Goal: Information Seeking & Learning: Find specific fact

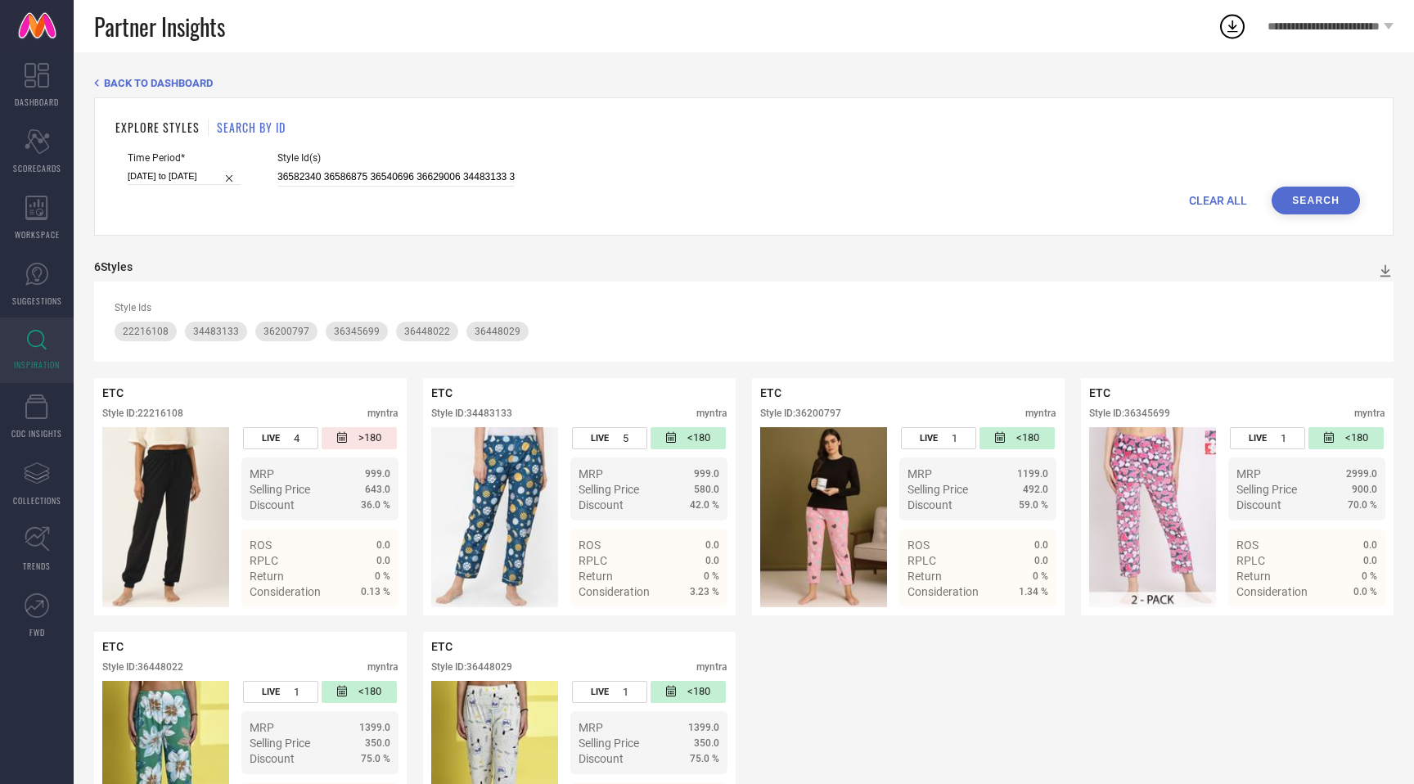
scroll to position [110, 0]
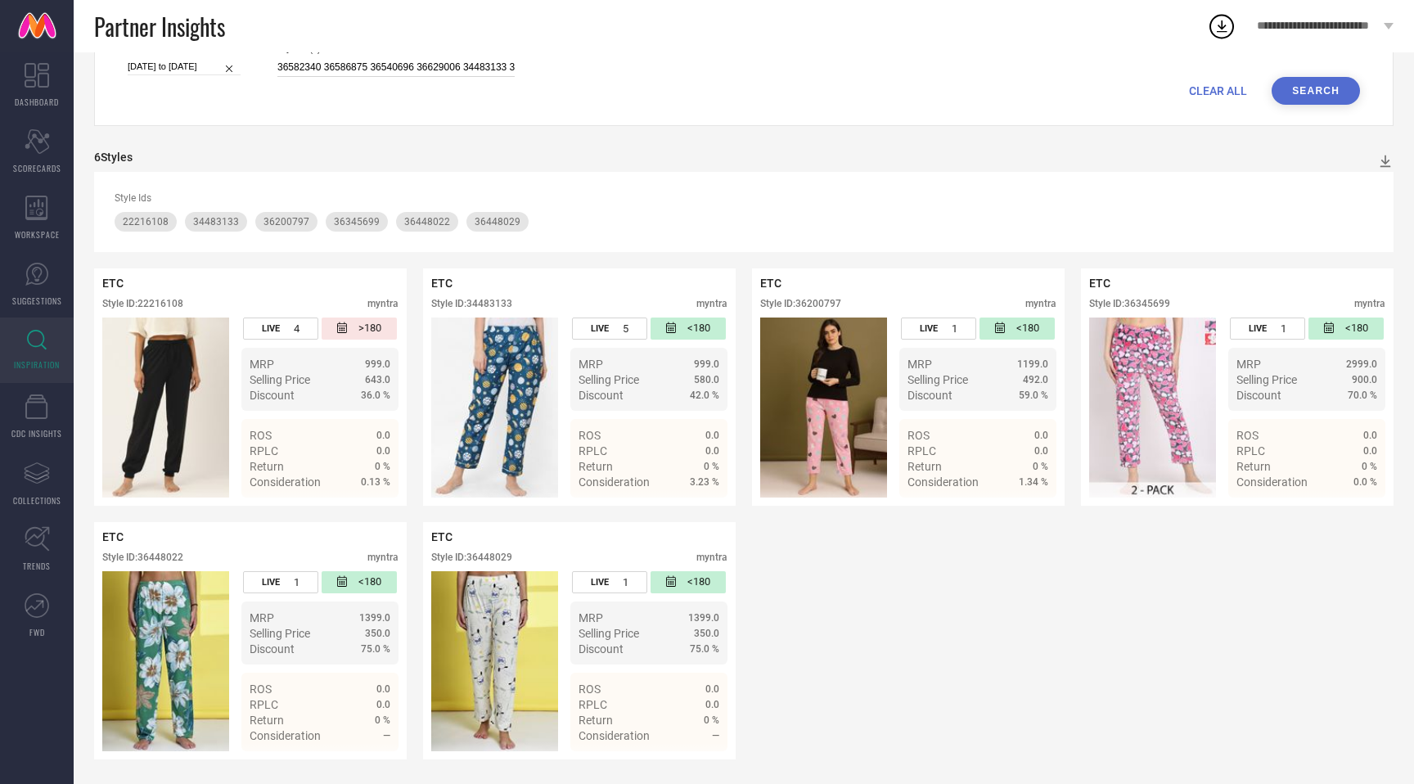
click at [466, 58] on input "36582340 36586875 36540696 36629006 34483133 36540742 36582234 36448022 3654073…" at bounding box center [395, 67] width 237 height 19
paste input "40735 36540669 34483163 36540728 34483148 36540703 36540776 36540746 36540732 3…"
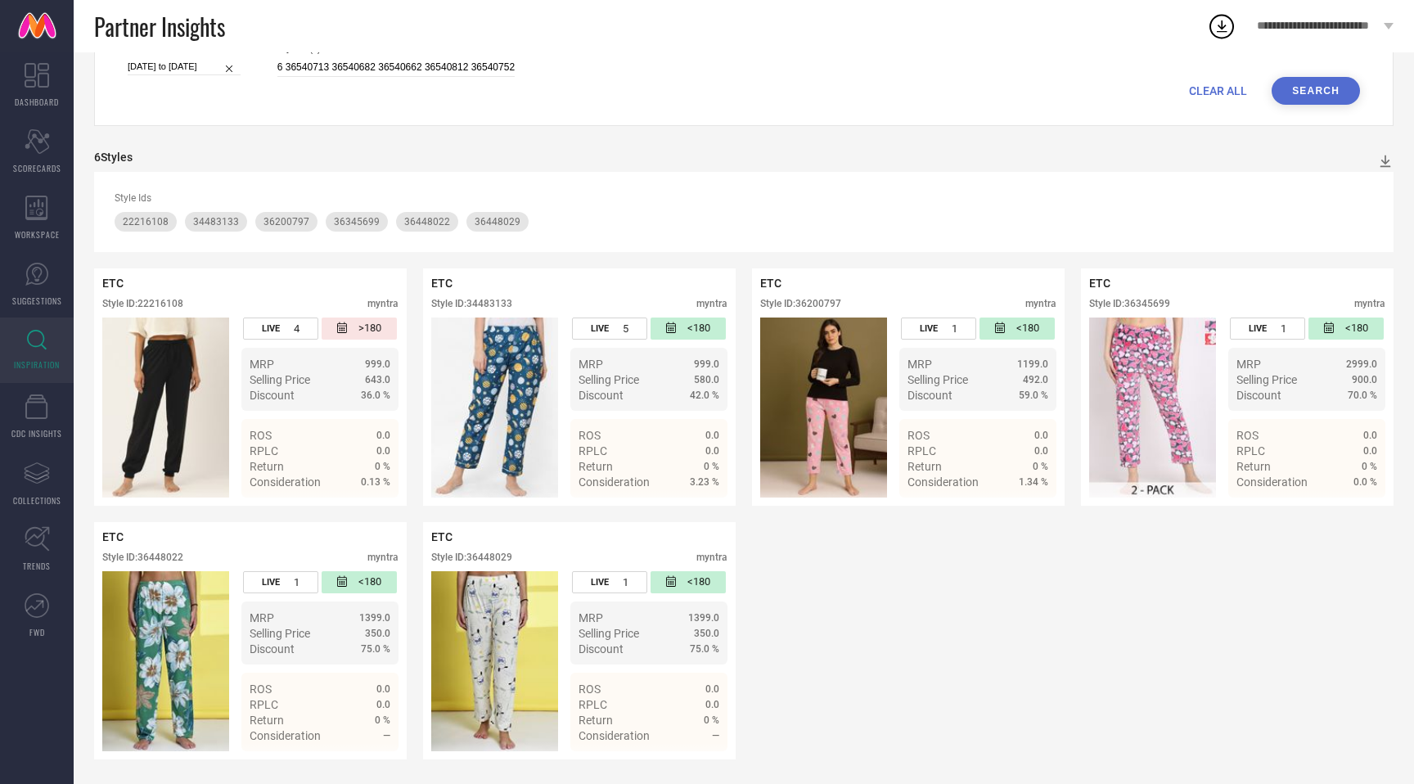
scroll to position [0, 0]
click at [1332, 88] on button "Search" at bounding box center [1316, 91] width 88 height 28
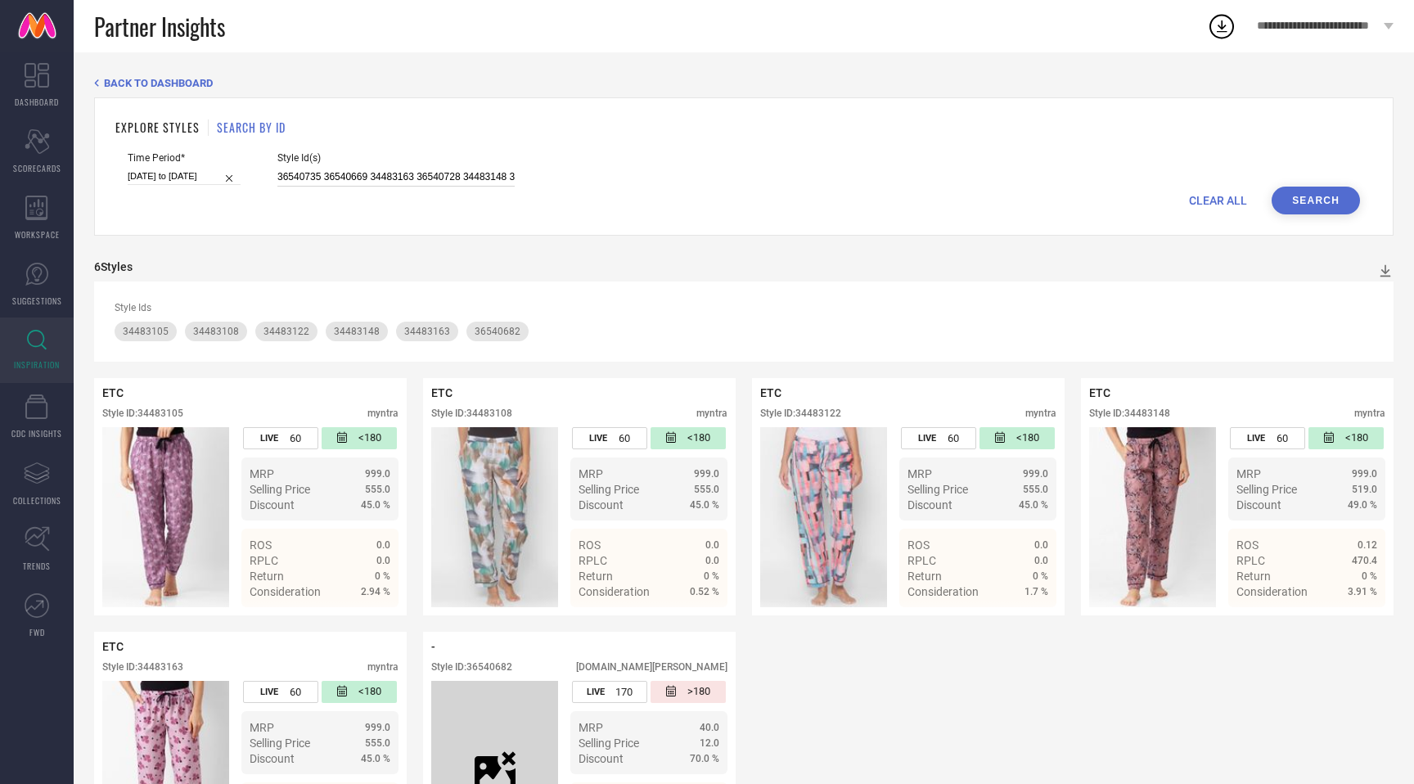
click at [467, 171] on input "36540735 36540669 34483163 36540728 34483148 36540703 36540776 36540746 3654073…" at bounding box center [395, 177] width 237 height 19
paste input "86875 36629006 36582234 36448022 36625799 36577649 36582133 36577668 36345699 3…"
click at [1331, 196] on button "Search" at bounding box center [1316, 201] width 88 height 28
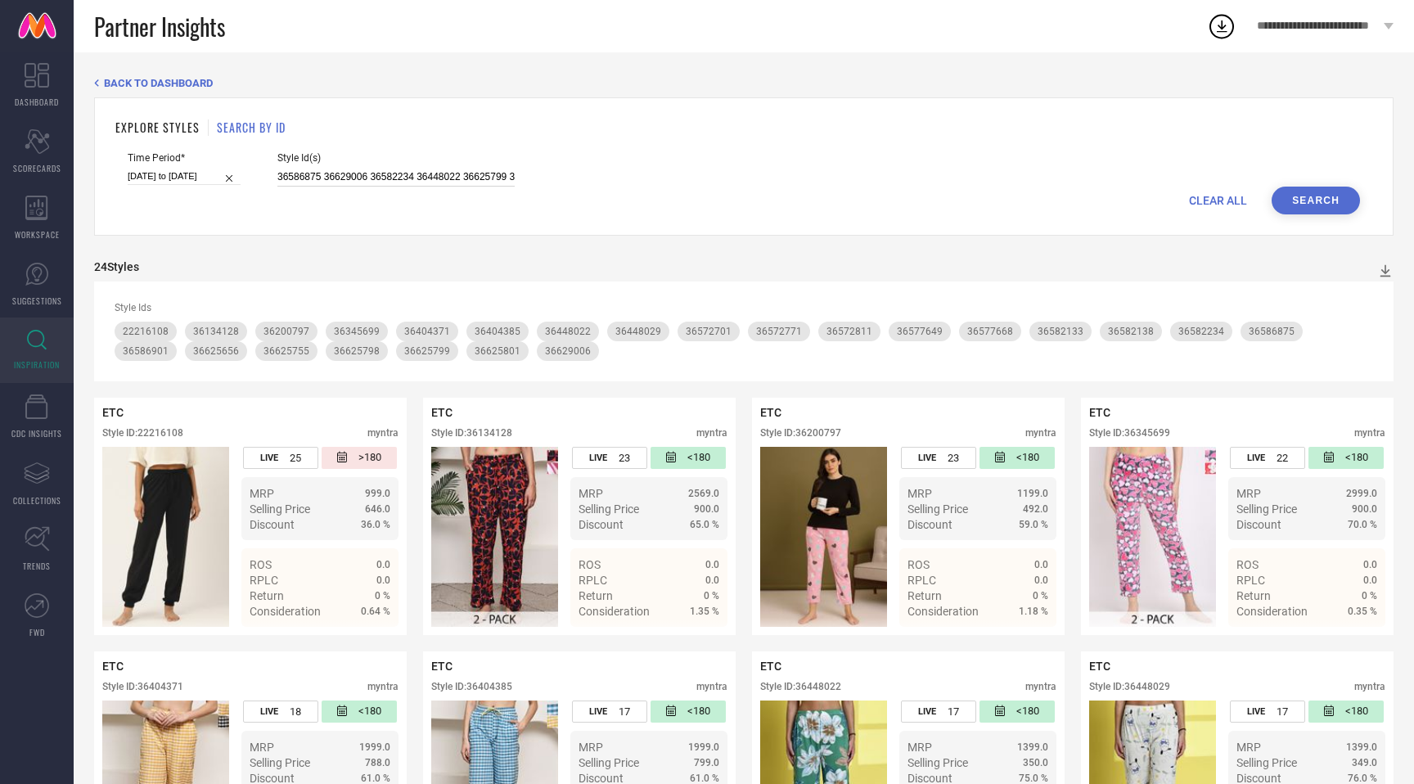
click at [474, 176] on input "36586875 36629006 36582234 36448022 36625799 36577649 36582133 36577668 3634569…" at bounding box center [395, 177] width 237 height 19
paste input "2277 36577667 36582131 36577659 36257457 36582289 36582285 36627842 36625736 36…"
click at [357, 173] on input "36582277 36577667 36582131 36577659 36257457 36582289 36582285 36627842 3662573…" at bounding box center [395, 177] width 237 height 19
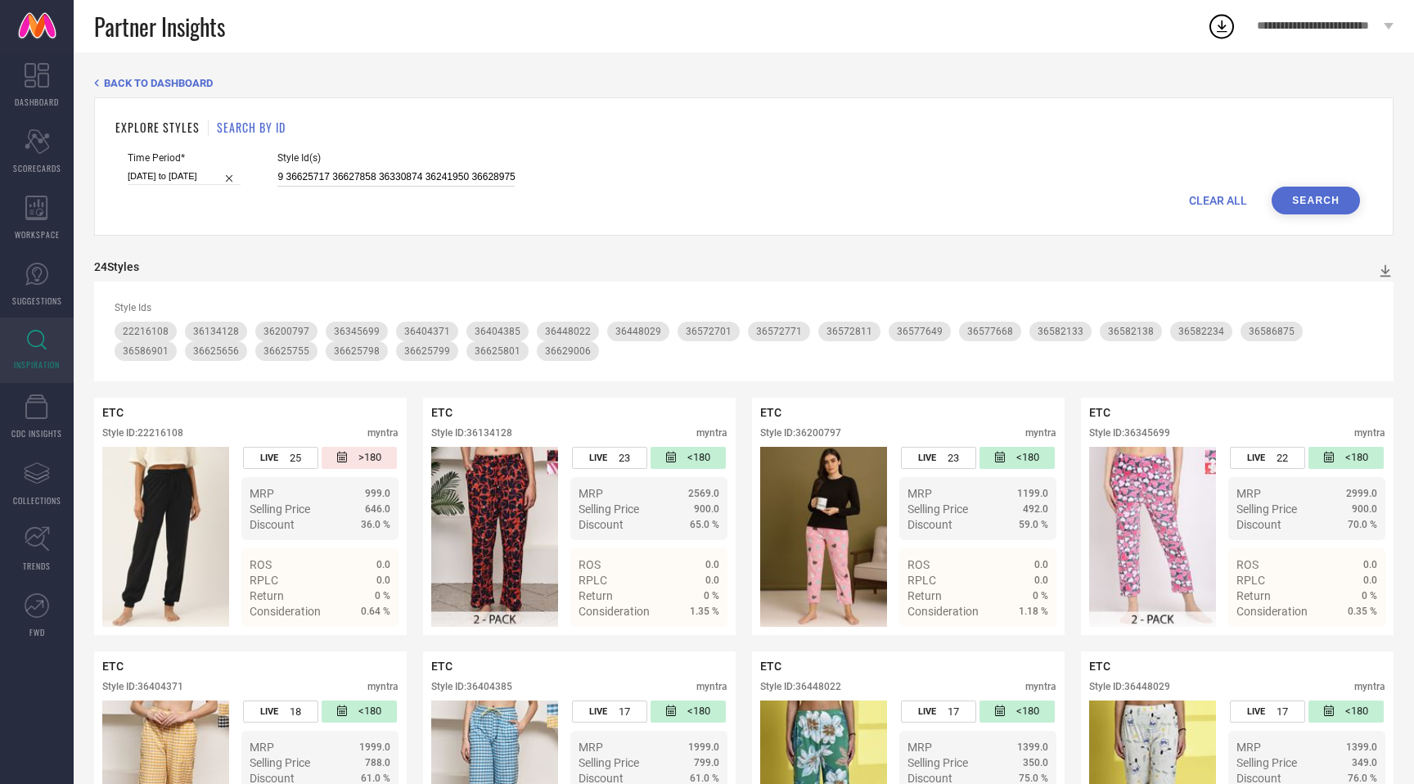
click at [357, 173] on input "36582277 36577667 36582131 36577659 36257457 36582289 36582285 36627842 3662573…" at bounding box center [395, 177] width 237 height 19
paste input
click at [1323, 205] on button "Search" at bounding box center [1316, 201] width 88 height 28
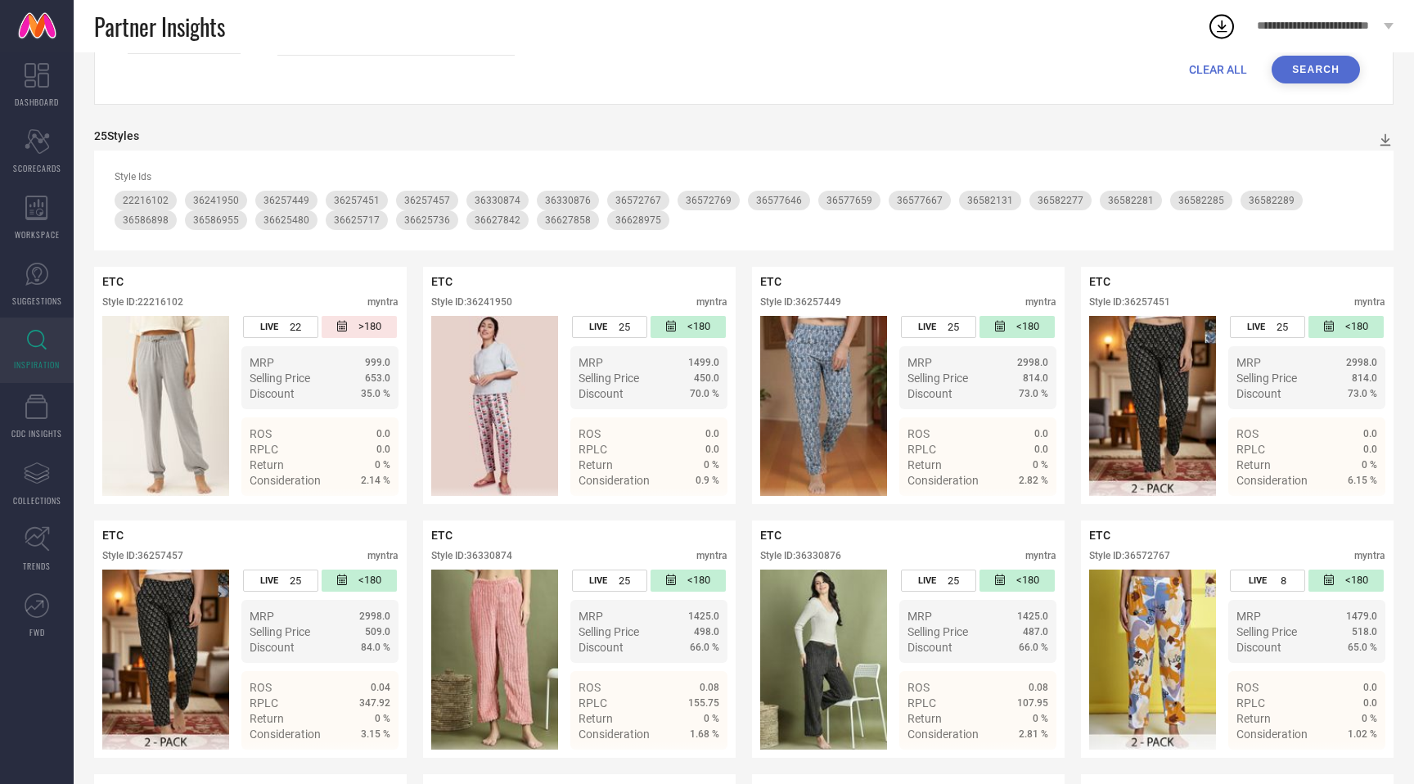
scroll to position [133, 0]
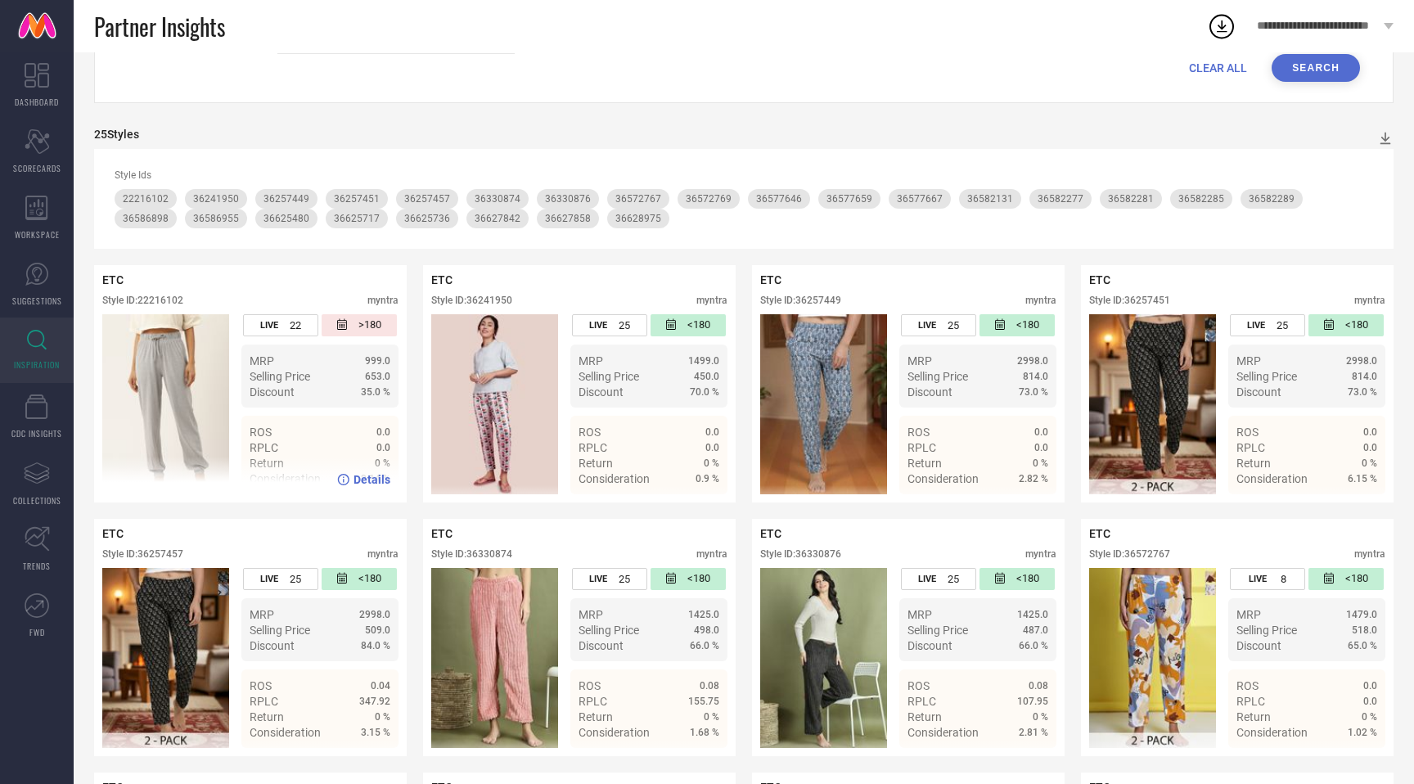
click at [164, 304] on div "Style ID: 22216102" at bounding box center [142, 300] width 81 height 11
copy div "22216102"
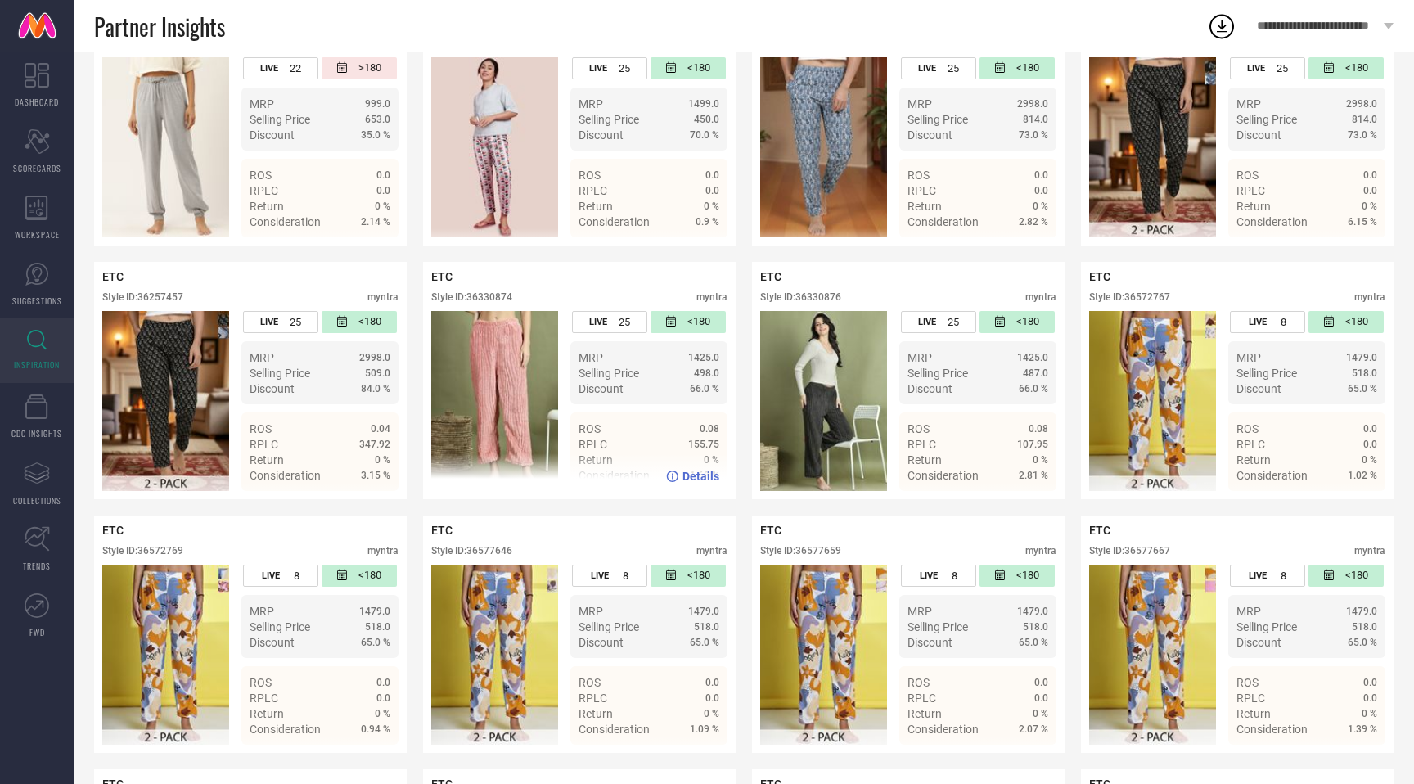
scroll to position [410, 0]
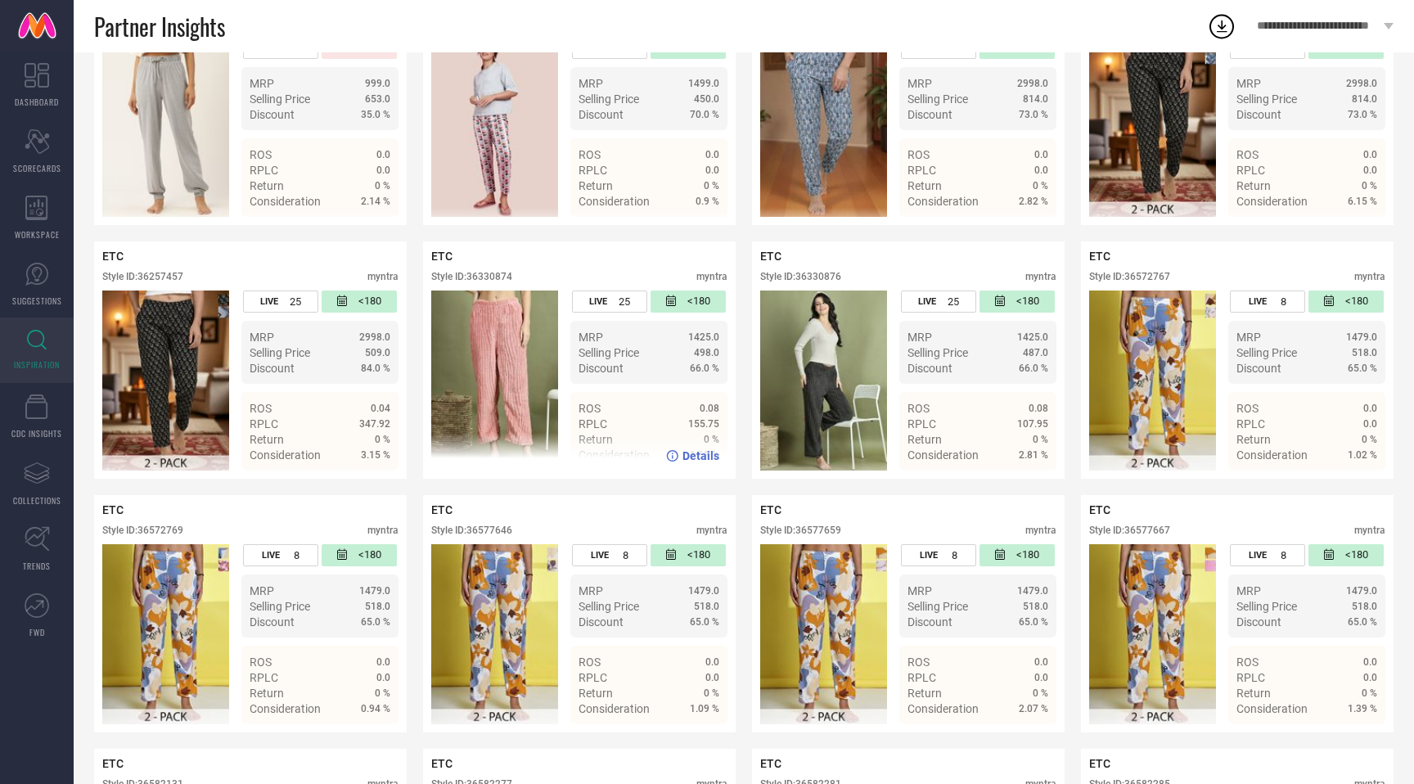
click at [503, 278] on div "Style ID: 36330874" at bounding box center [471, 276] width 81 height 11
copy div "36330874"
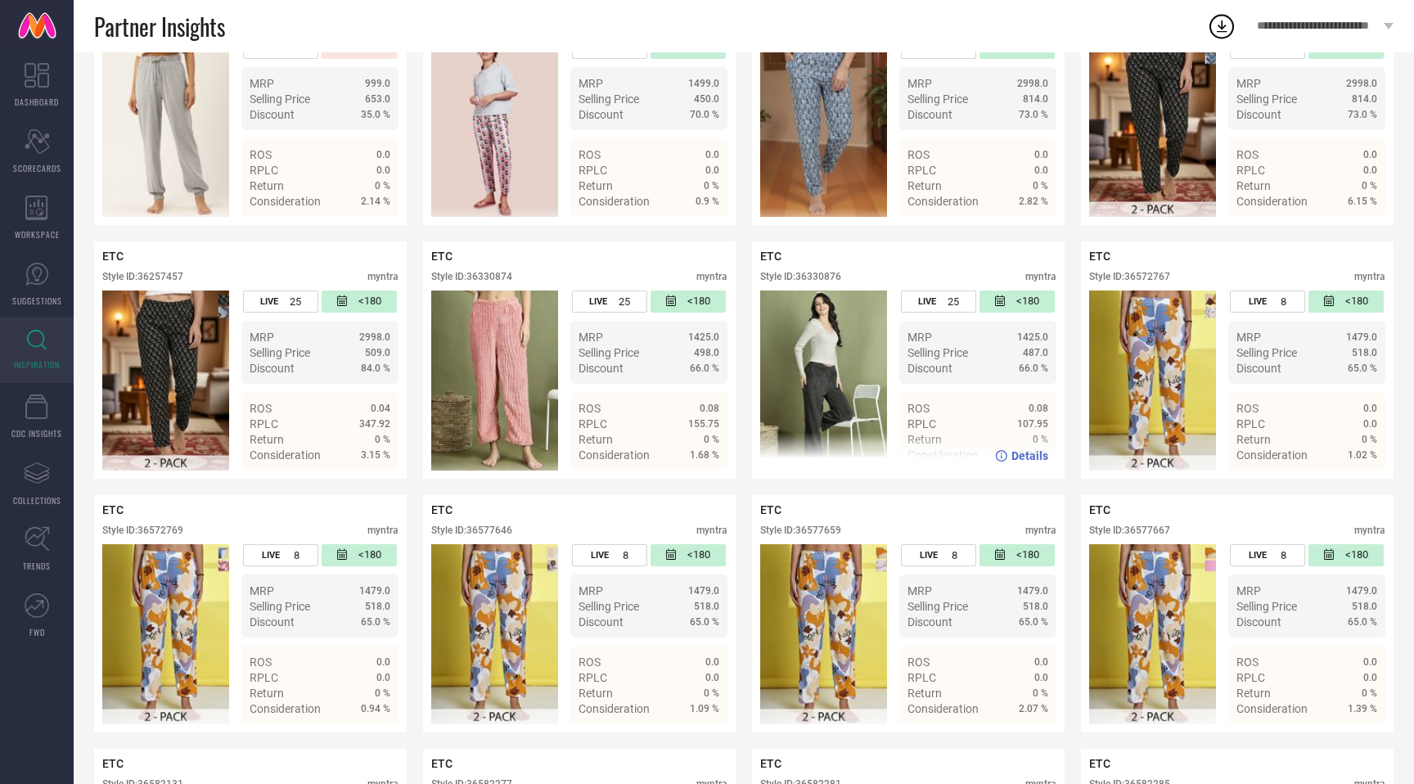
click at [832, 276] on div "Style ID: 36330876" at bounding box center [800, 276] width 81 height 11
copy div "36330876"
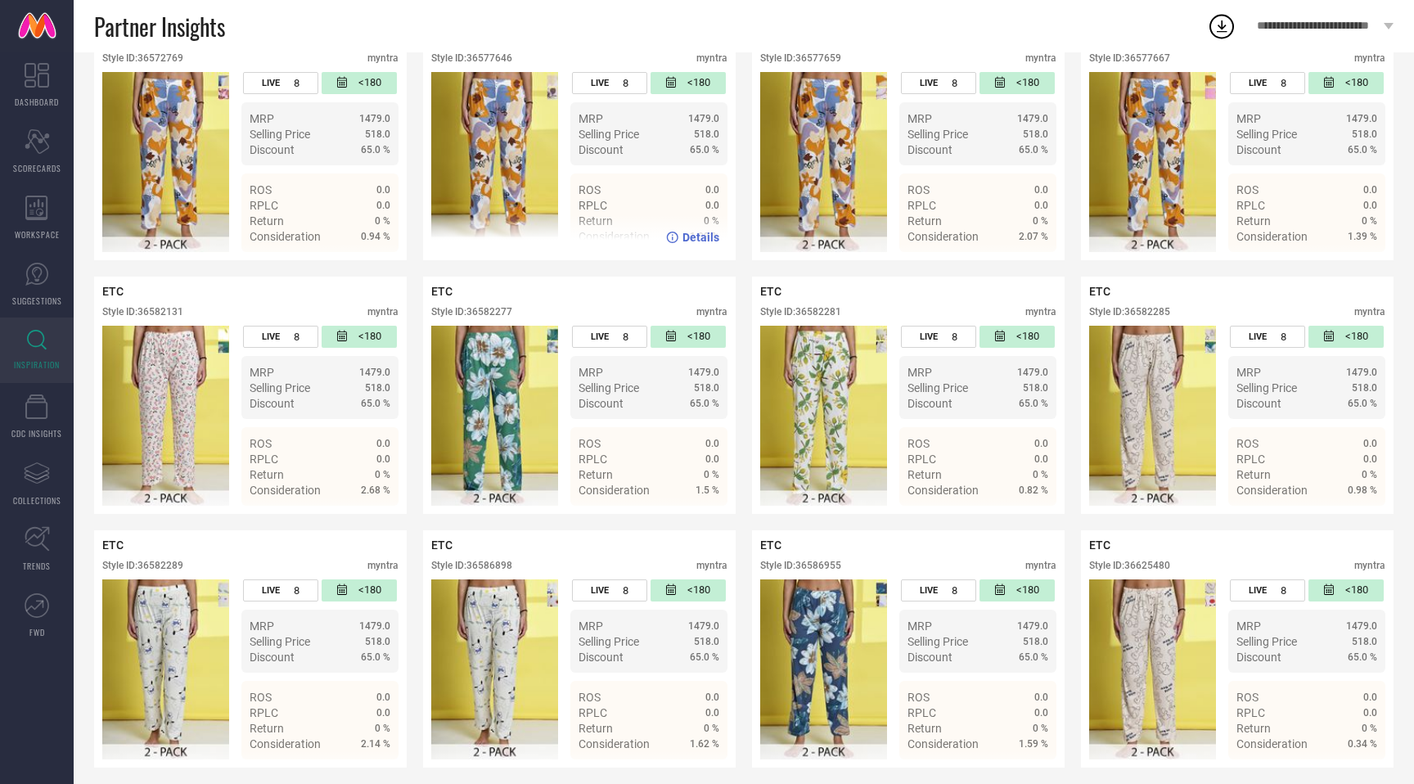
scroll to position [1014, 0]
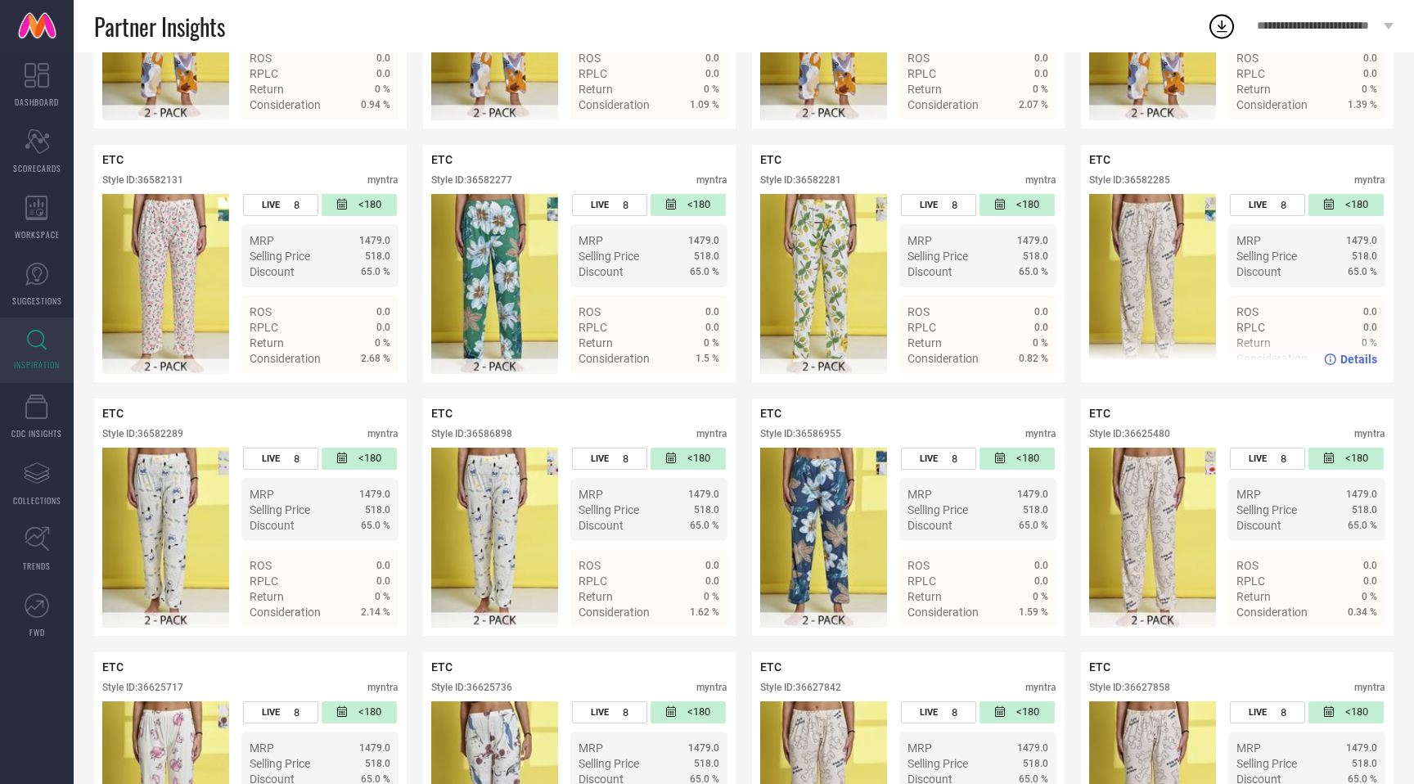
click at [1152, 183] on div "Style ID: 36582285" at bounding box center [1129, 179] width 81 height 11
copy div "36582285"
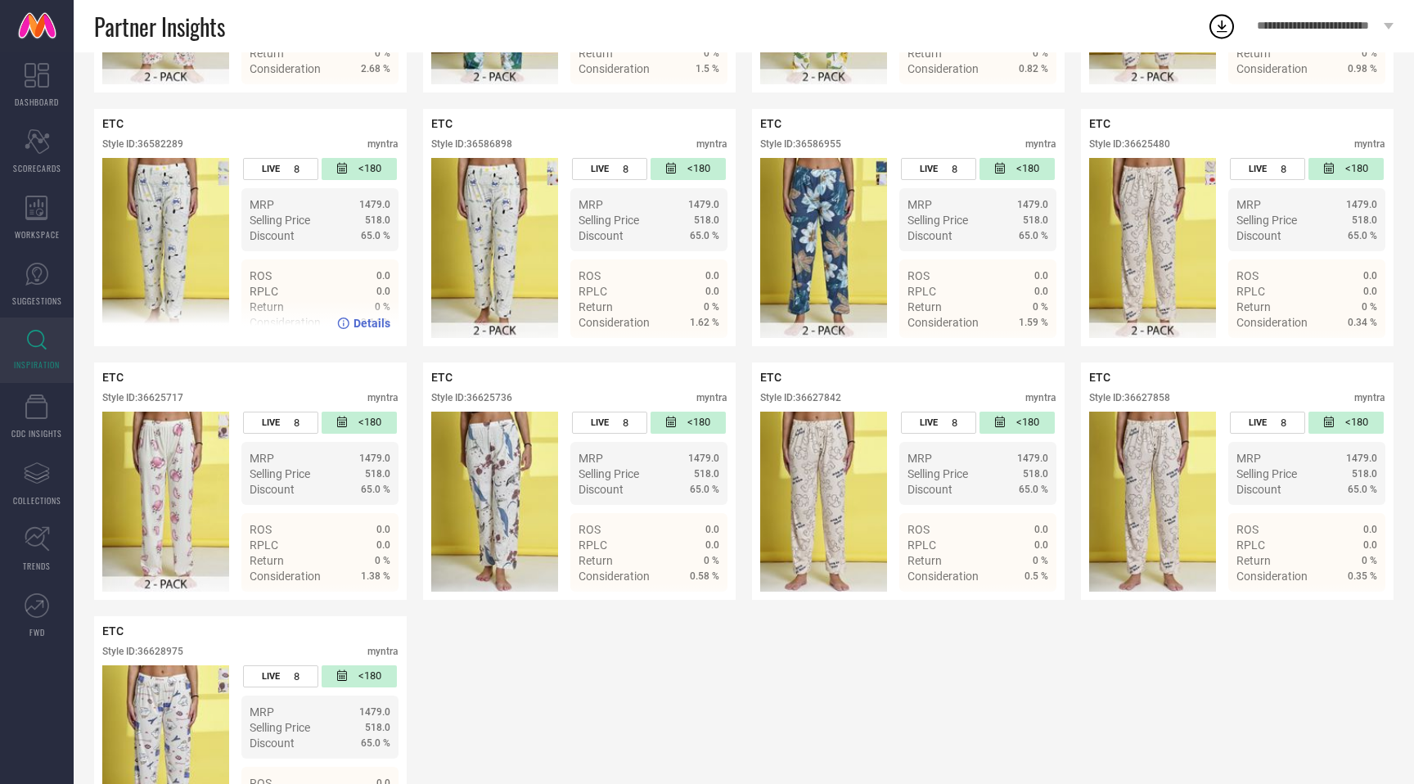
scroll to position [1308, 0]
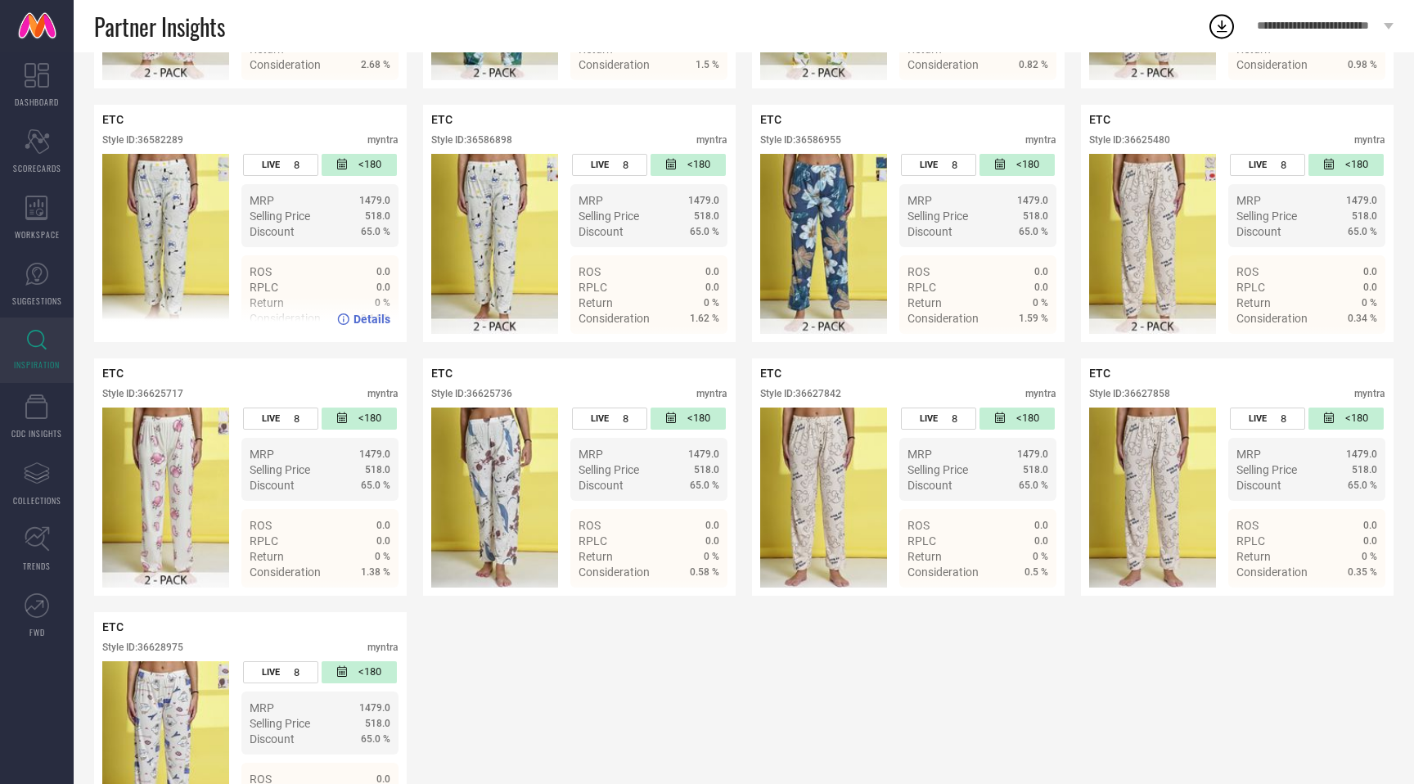
click at [176, 144] on div "Style ID: 36582289" at bounding box center [142, 139] width 81 height 11
copy div "36582289"
click at [1151, 146] on div "Style ID: 36625480" at bounding box center [1129, 139] width 81 height 11
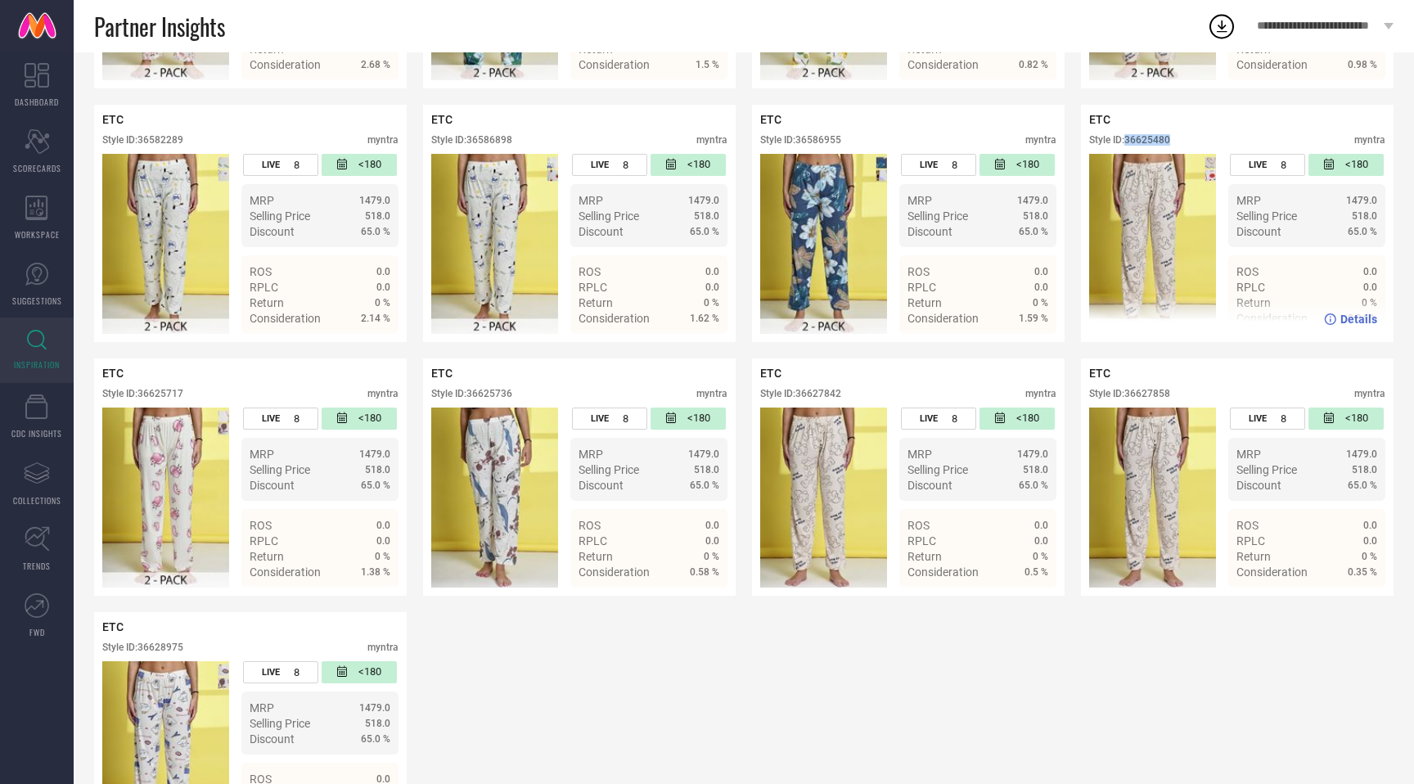
copy div "36625480"
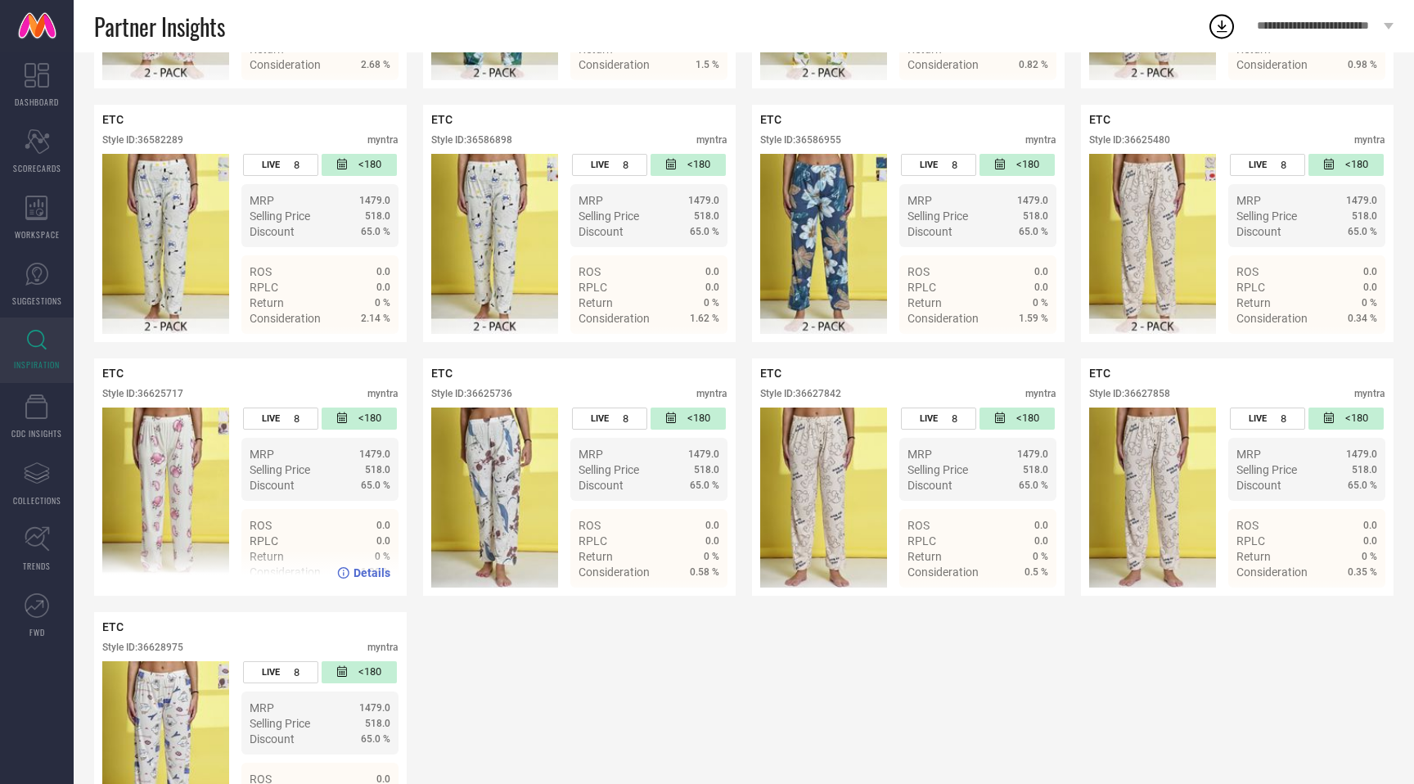
click at [169, 391] on div "Style ID: 36625717" at bounding box center [142, 393] width 81 height 11
copy div "36625717"
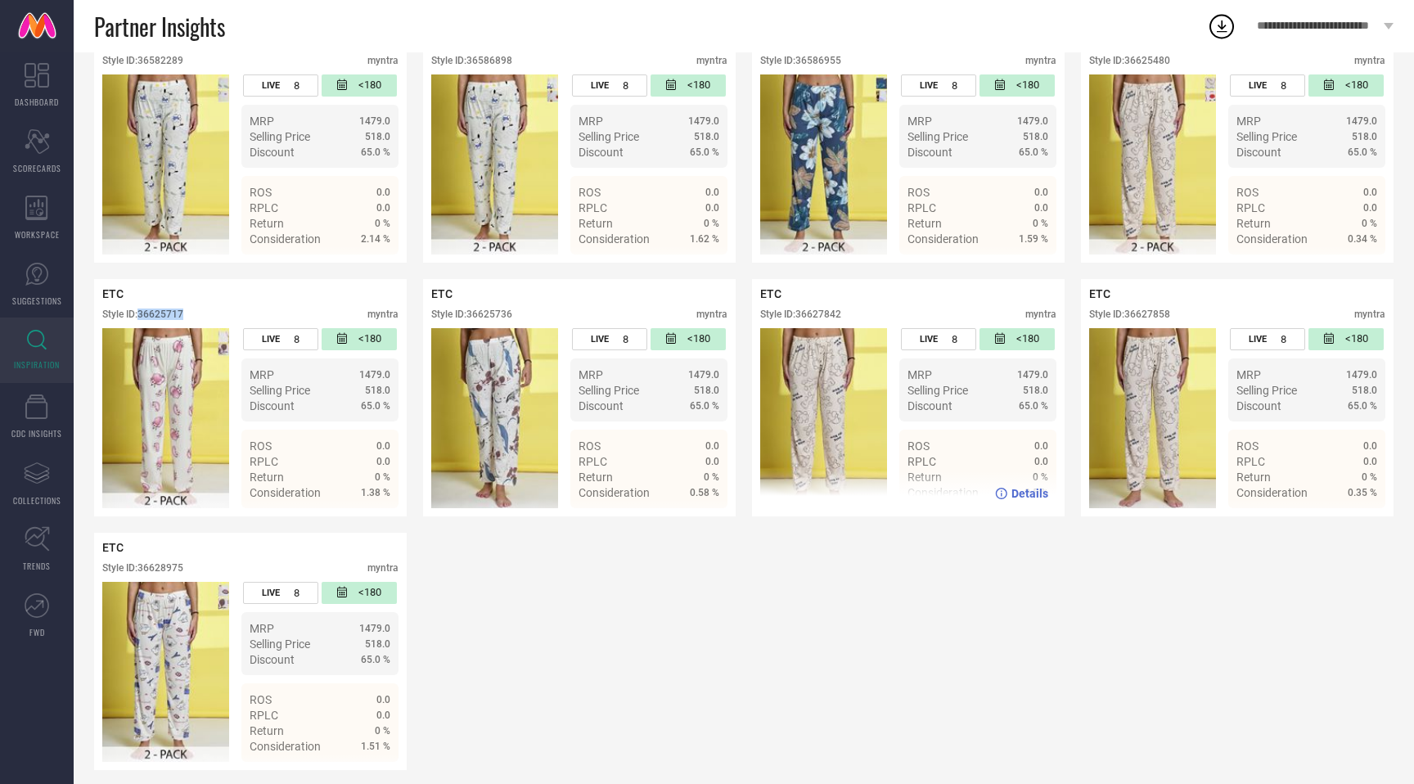
scroll to position [1400, 0]
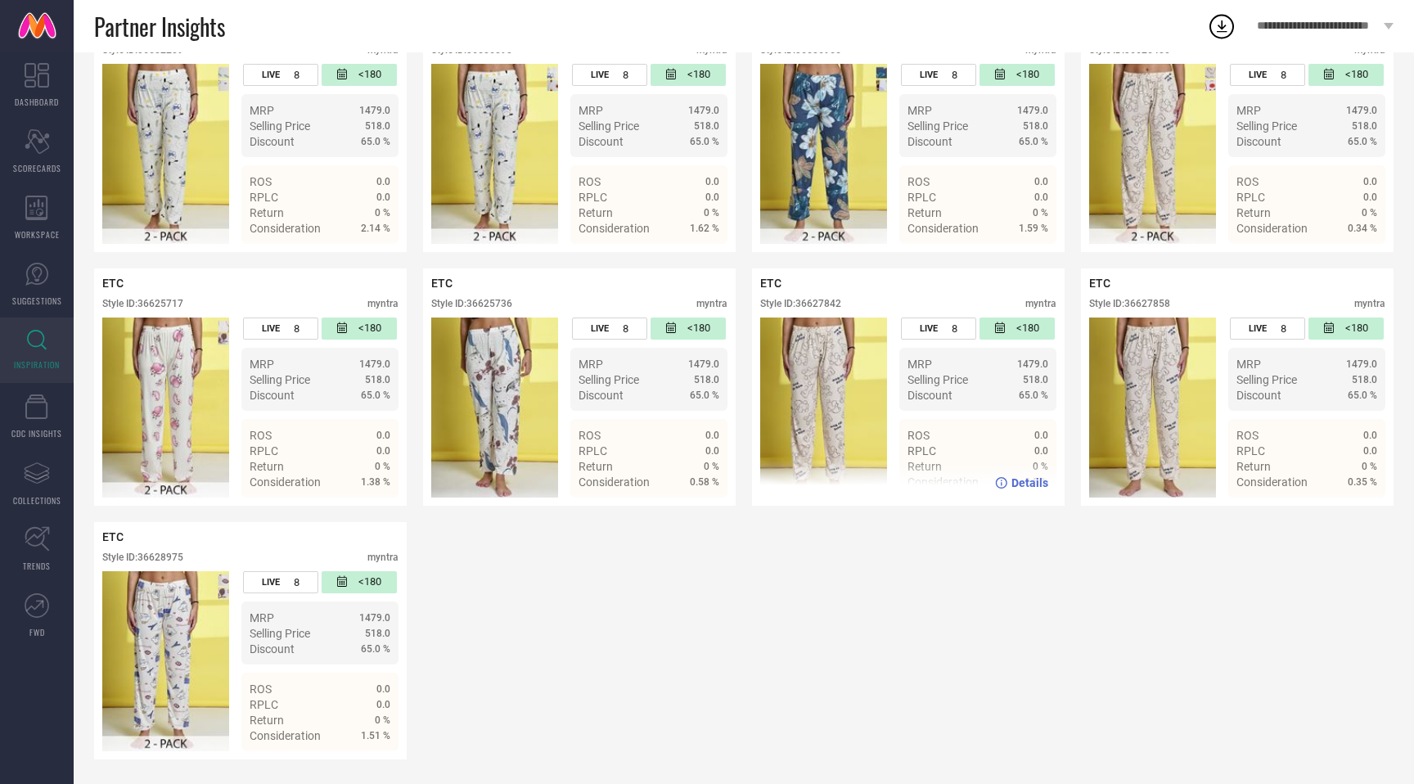
click at [825, 309] on div "Style ID: 36627842 myntra" at bounding box center [908, 308] width 296 height 20
click at [826, 302] on div "Style ID: 36627842" at bounding box center [800, 303] width 81 height 11
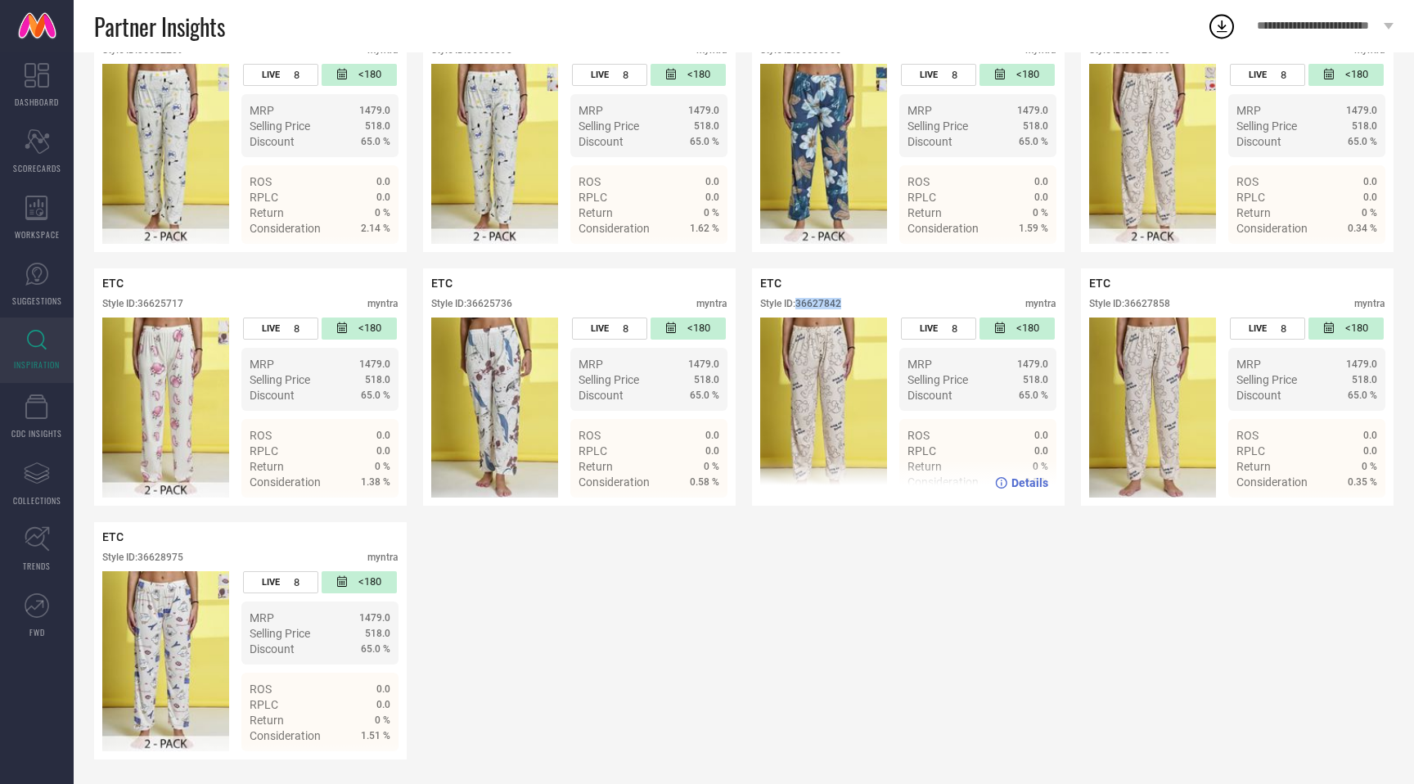
copy div "36627842"
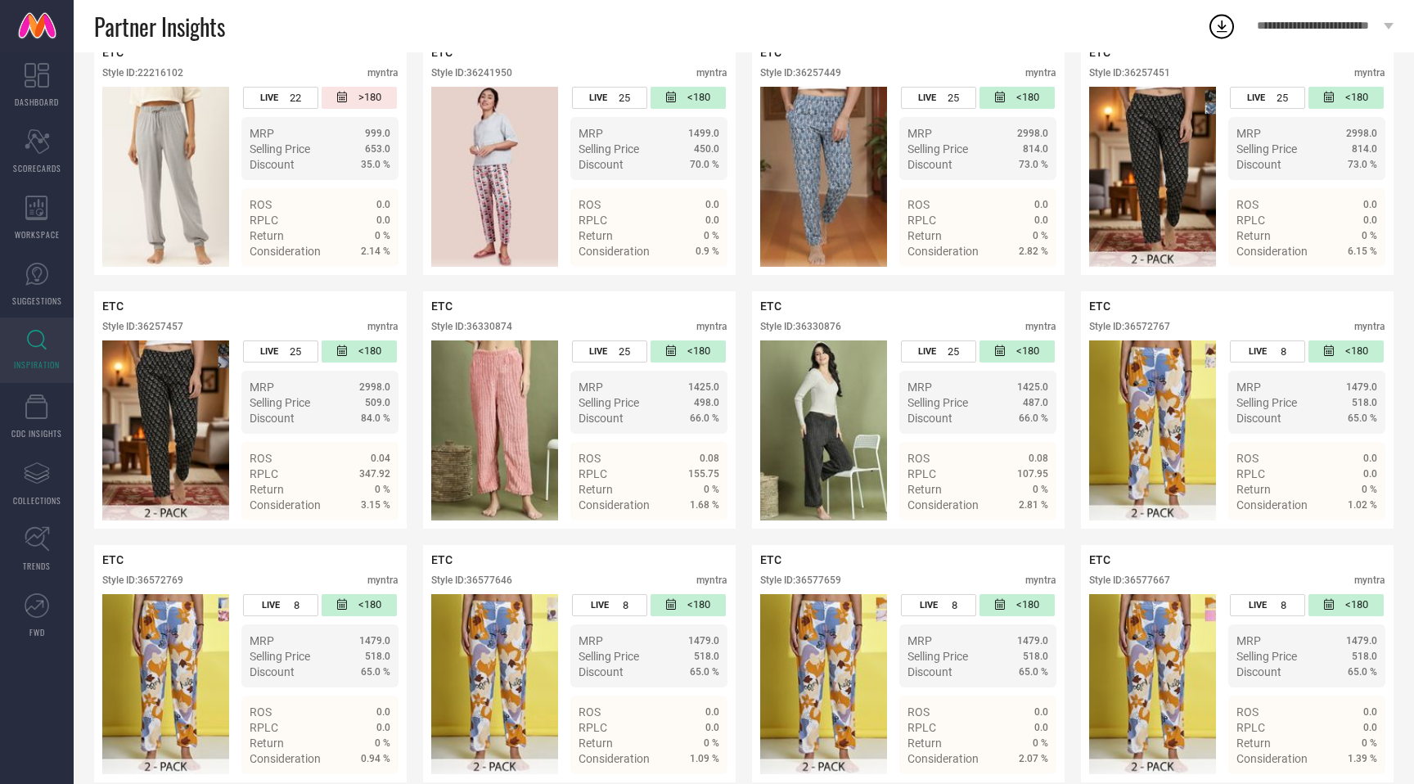
scroll to position [0, 0]
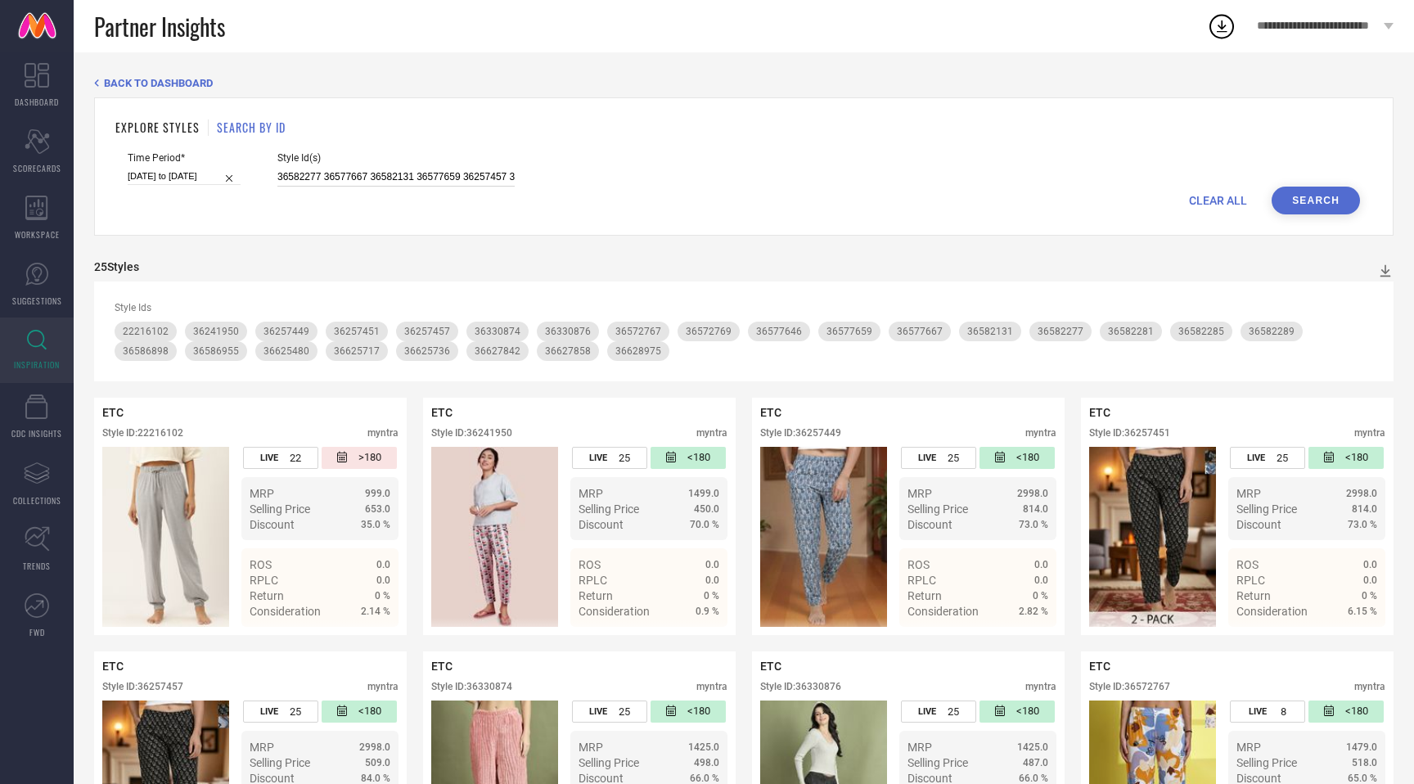
click at [477, 176] on input "36582277 36577667 36582131 36577659 36257457 36582289 36582285 36627842 3662573…" at bounding box center [395, 177] width 237 height 19
paste input "269791 36269804 36448050 36625748 36628928 36582050 36574888 36448031 36448026 …"
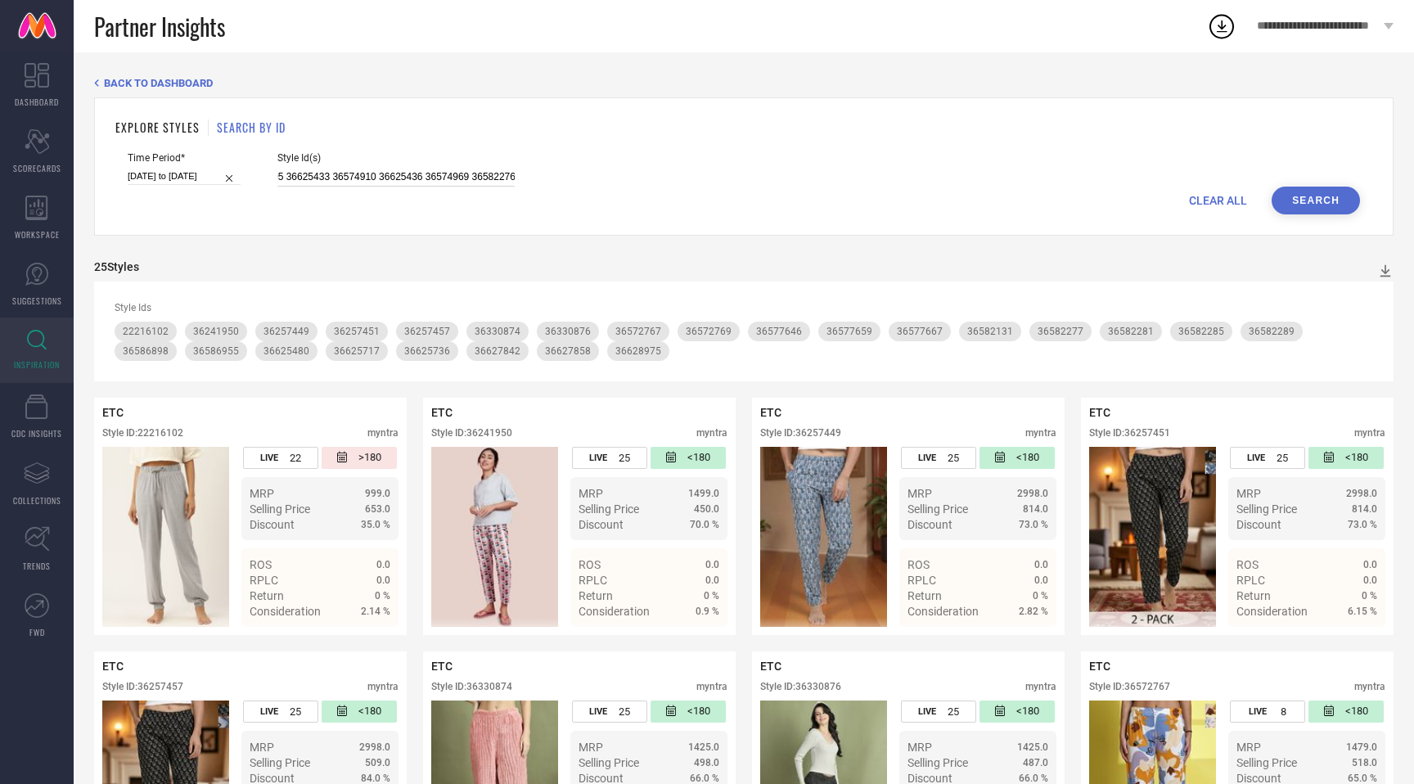
type input "36269791 36269804 36448050 36625748 36628928 36582050 36574888 36448031 3644802…"
click at [1339, 195] on button "Search" at bounding box center [1316, 201] width 88 height 28
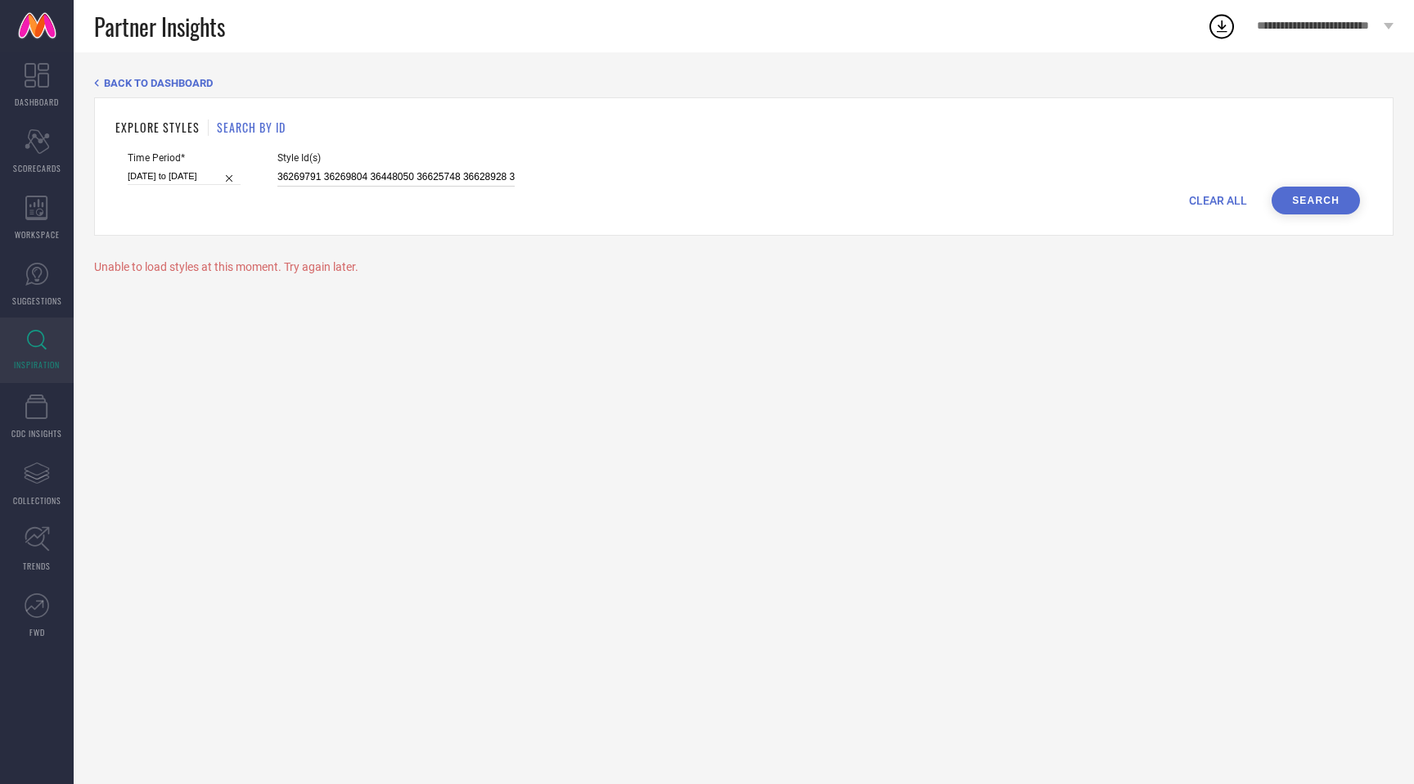
click at [382, 179] on input "36269791 36269804 36448050 36625748 36628928 36582050 36574888 36448031 3644802…" at bounding box center [395, 177] width 237 height 19
paste input "36269791 36269804 36448050 36625748 36628928 36582050 36574888 36448031 3644802…"
type input "36269791 36269804 36448050 36625748 36628928 36582050 36574888 36448031 3644802…"
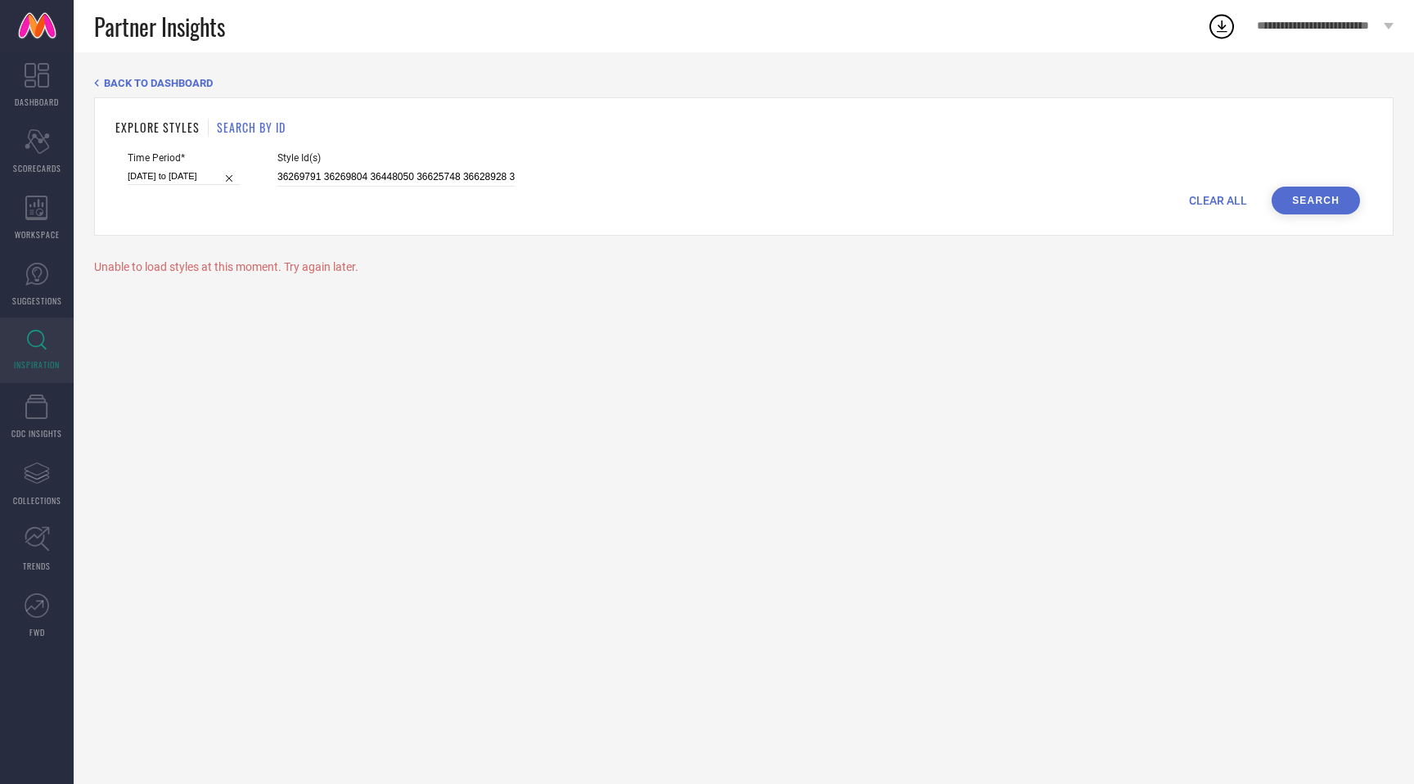
click at [1334, 201] on button "Search" at bounding box center [1316, 201] width 88 height 28
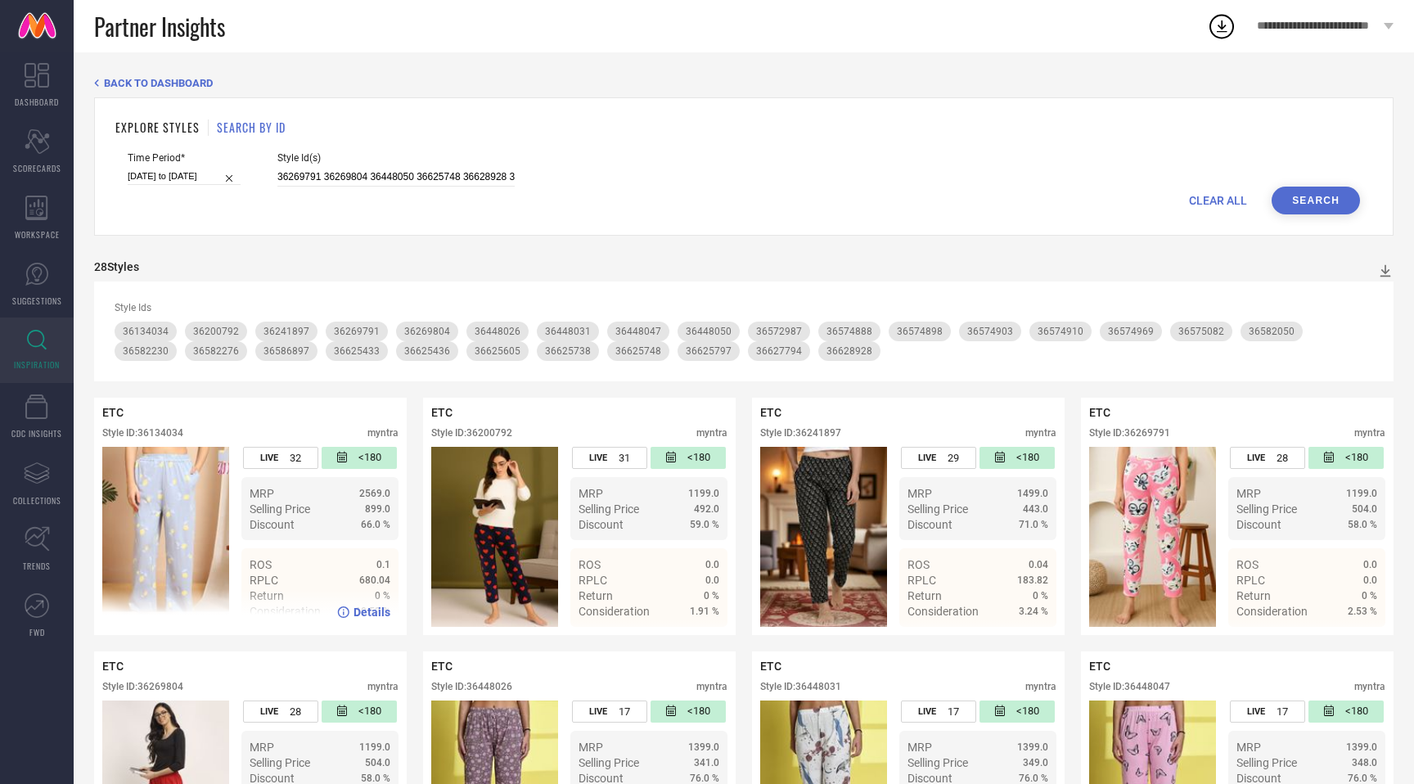
click at [172, 430] on div "Style ID: 36134034" at bounding box center [142, 432] width 81 height 11
copy div "36134034"
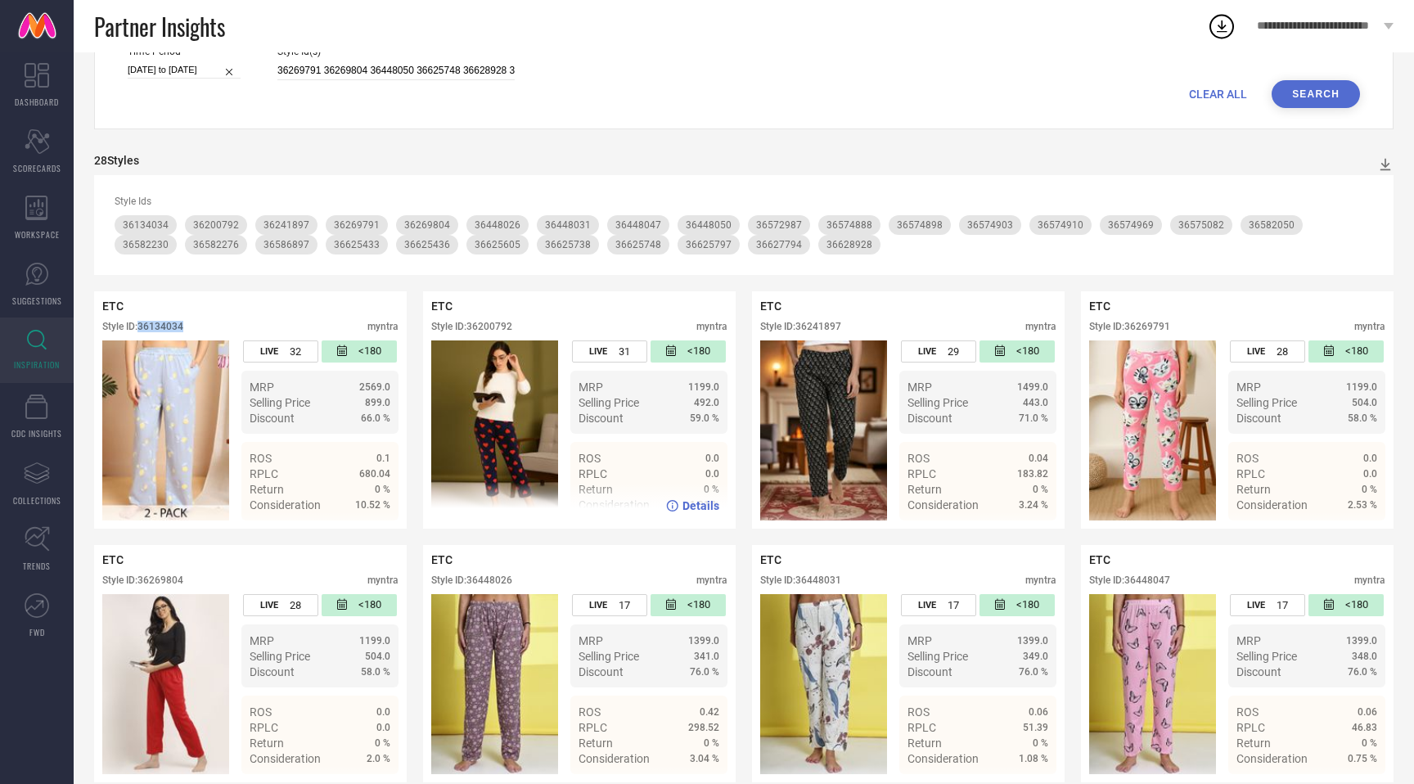
scroll to position [149, 0]
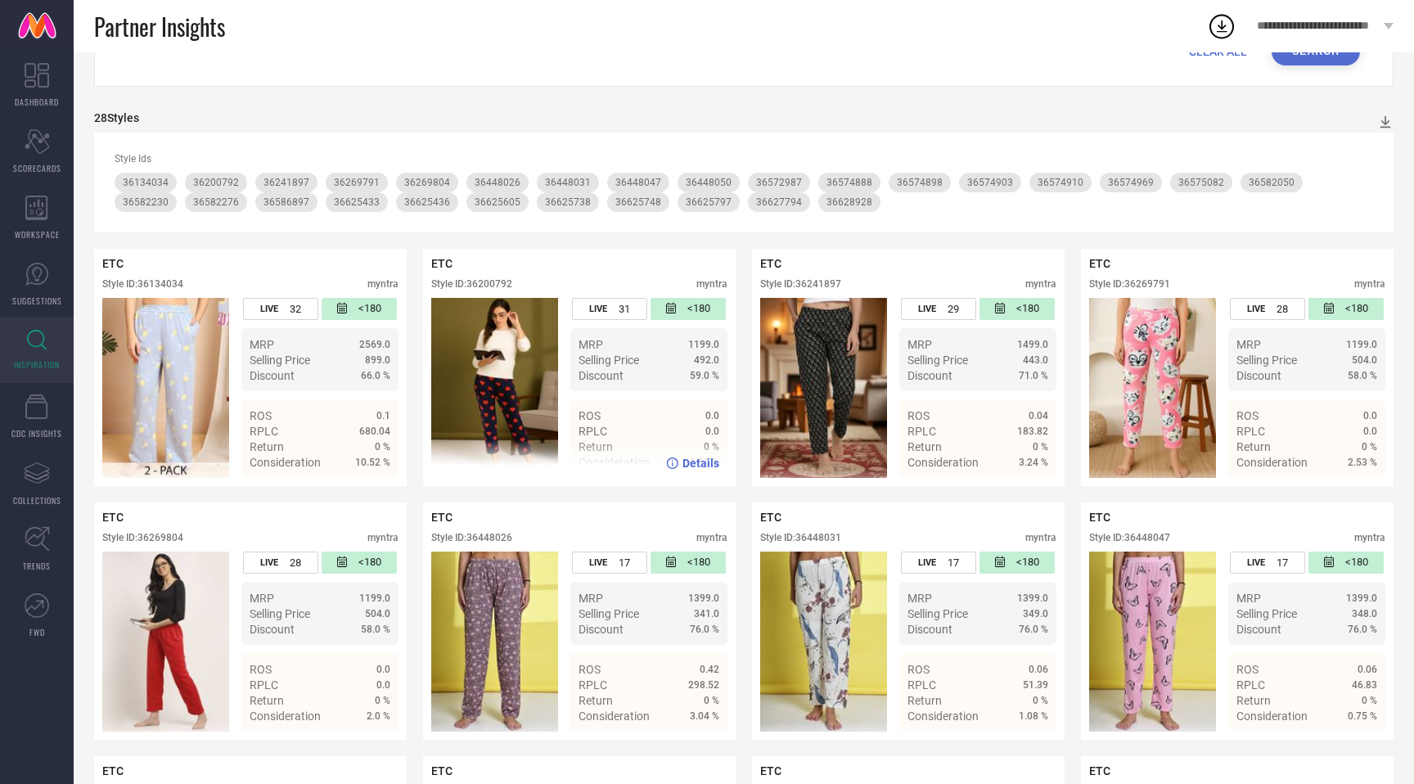
click at [504, 289] on div "Style ID: 36200792" at bounding box center [471, 283] width 81 height 11
copy div "36200792"
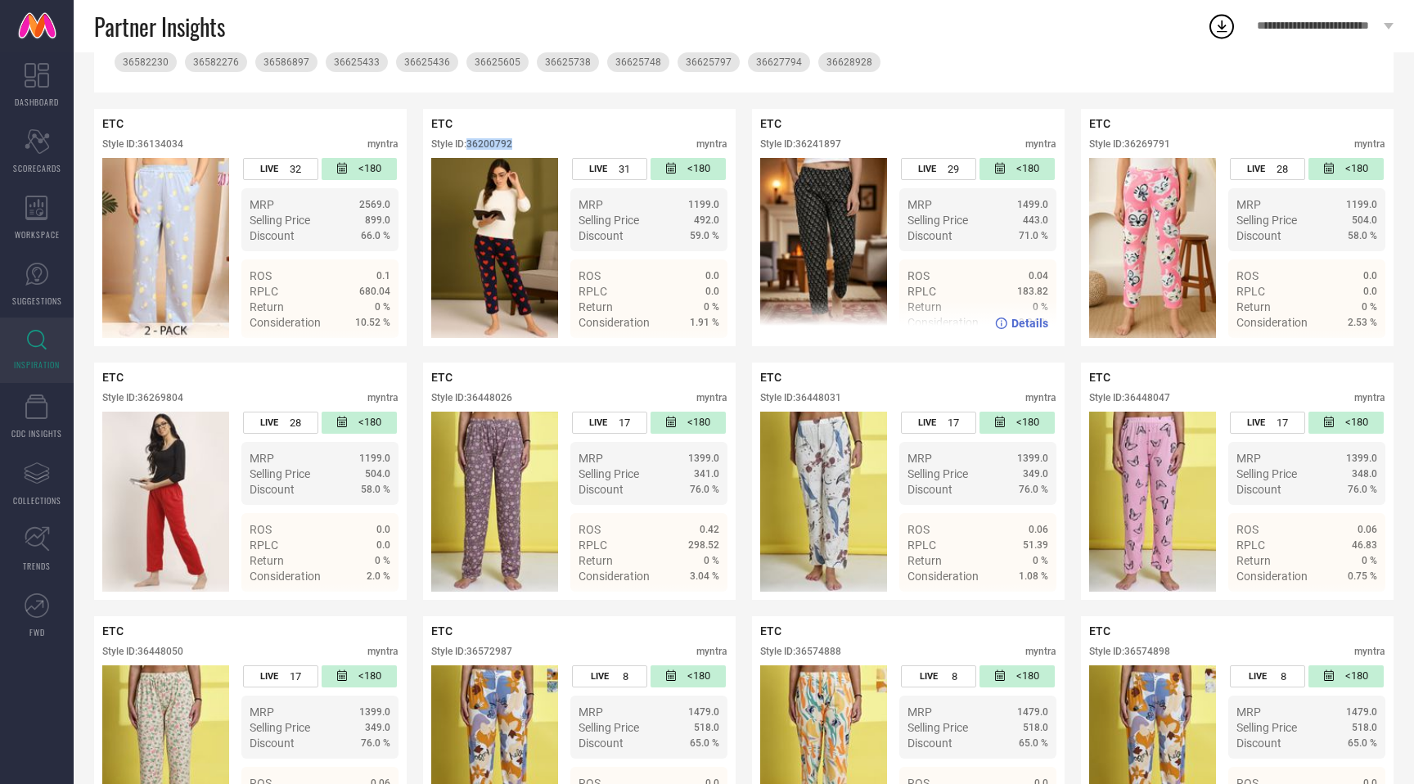
scroll to position [301, 0]
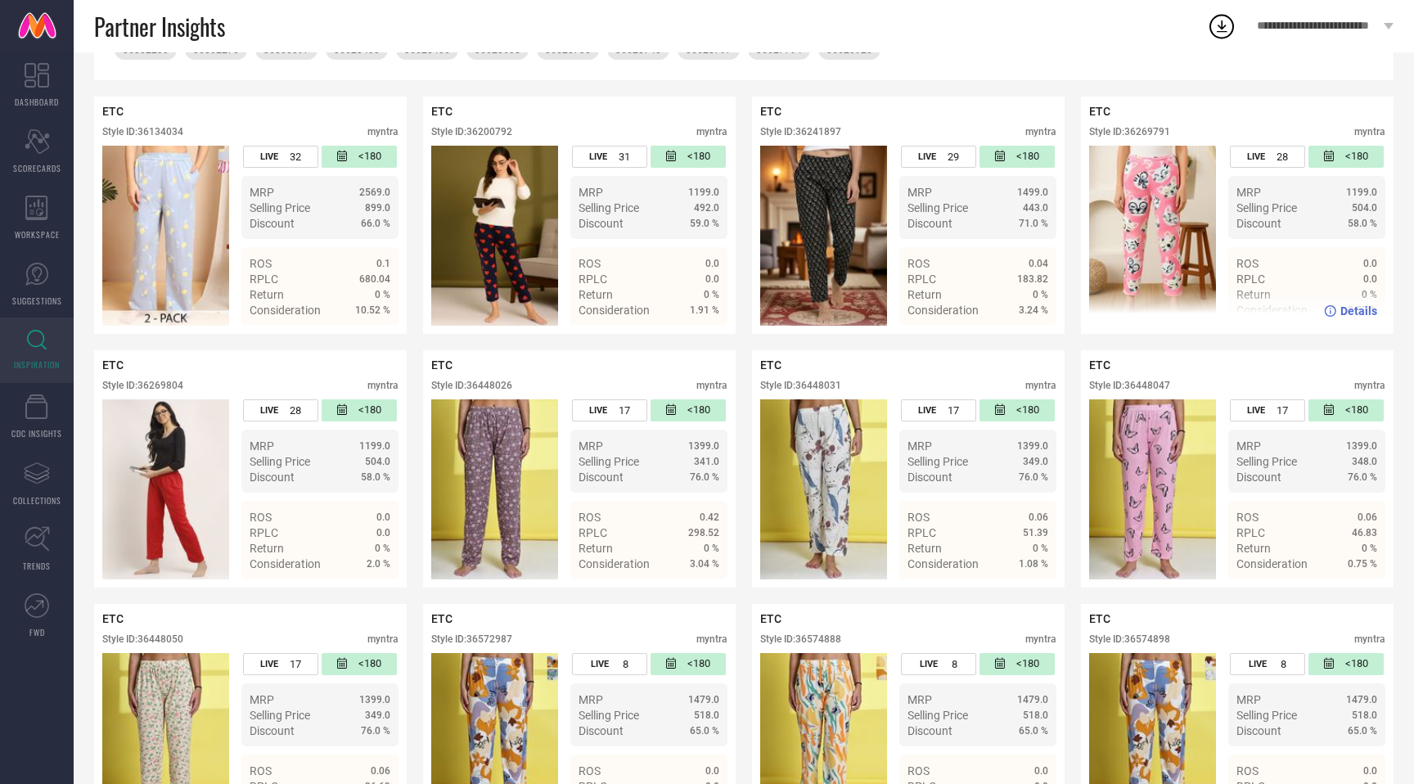
click at [1155, 133] on div "Style ID: 36269791" at bounding box center [1129, 131] width 81 height 11
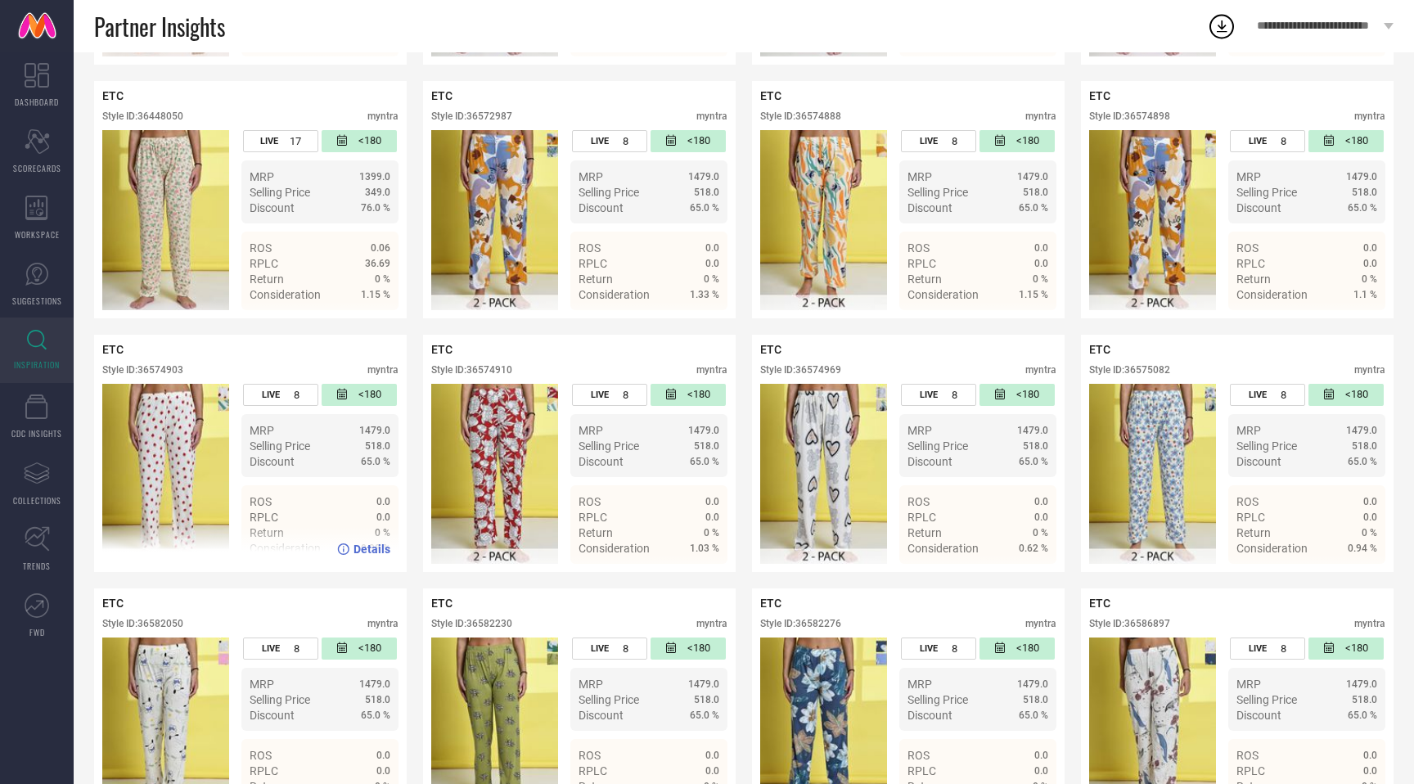
scroll to position [798, 0]
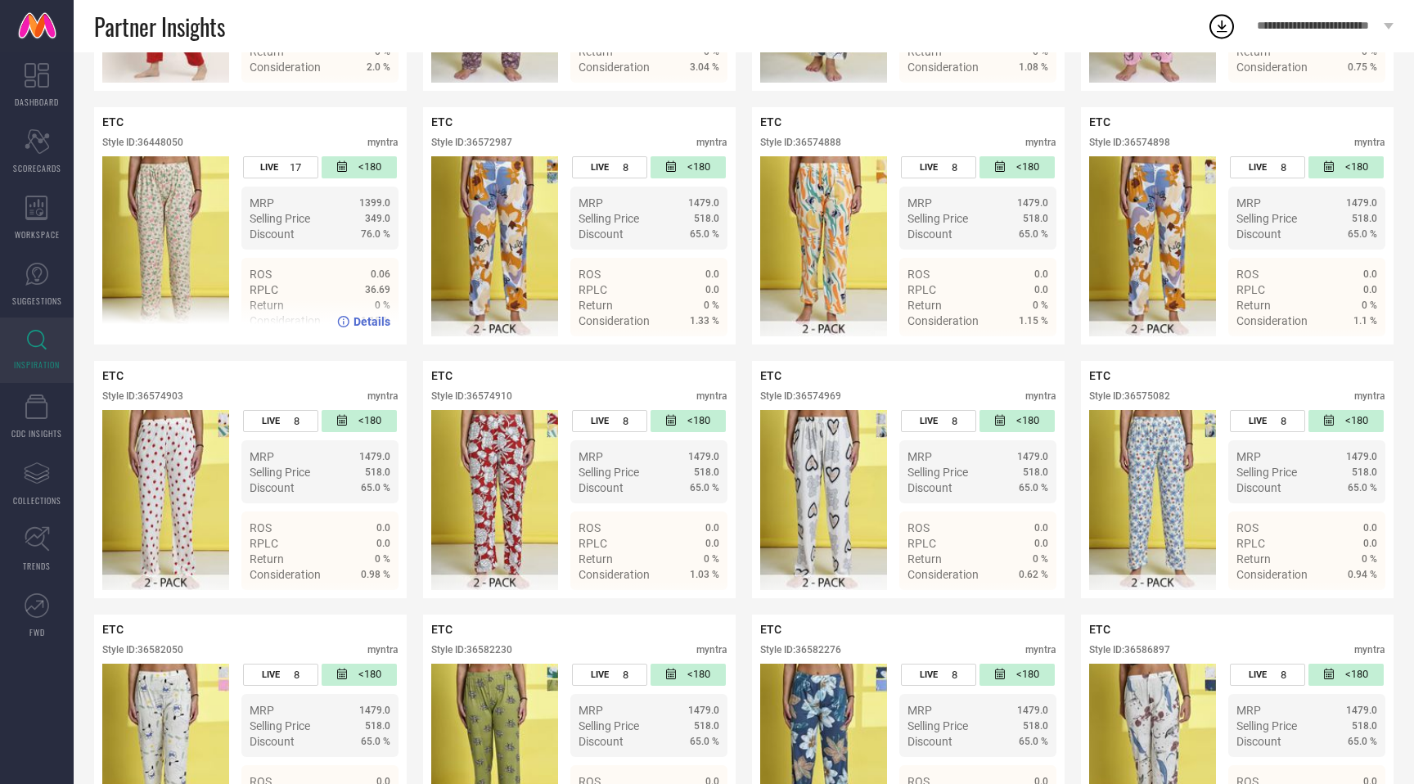
click at [170, 142] on div "Style ID: 36448050" at bounding box center [142, 142] width 81 height 11
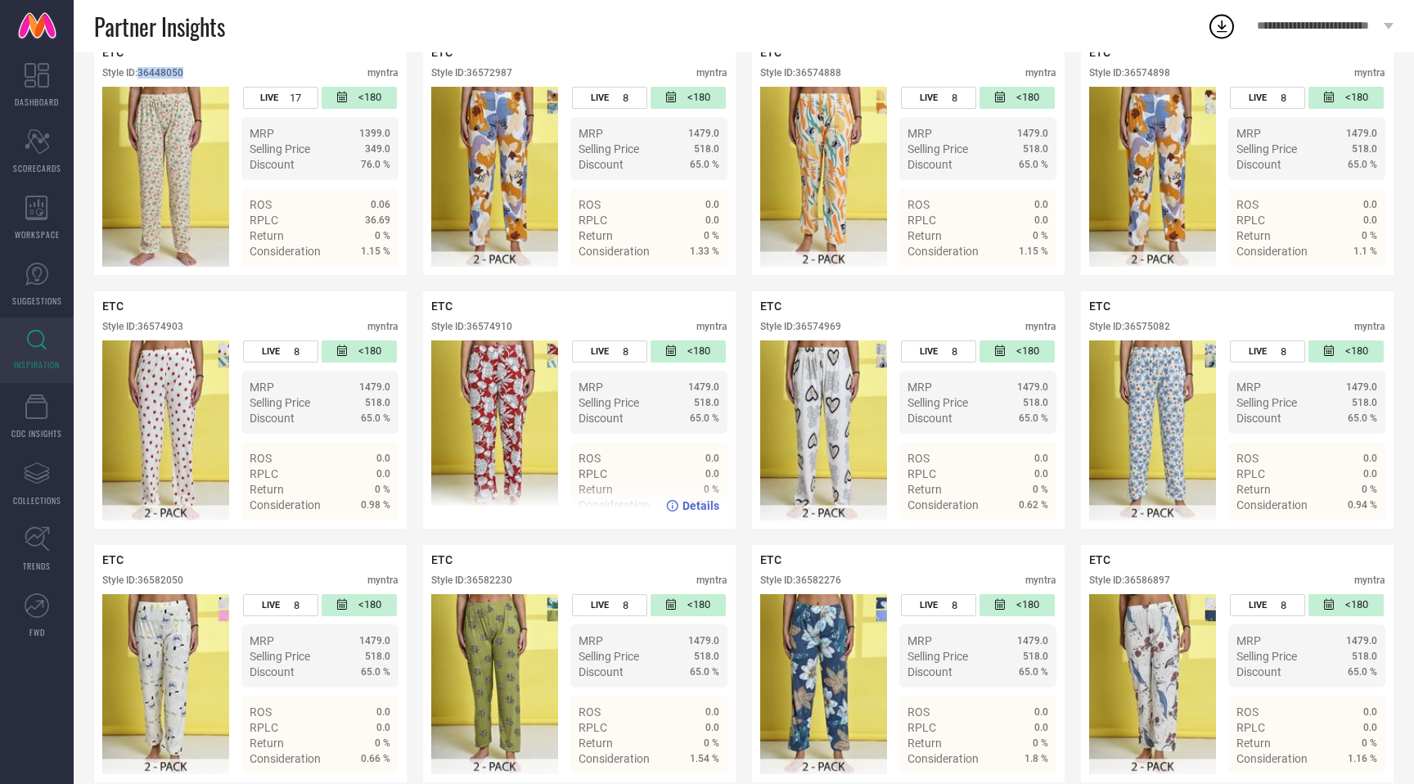
scroll to position [877, 0]
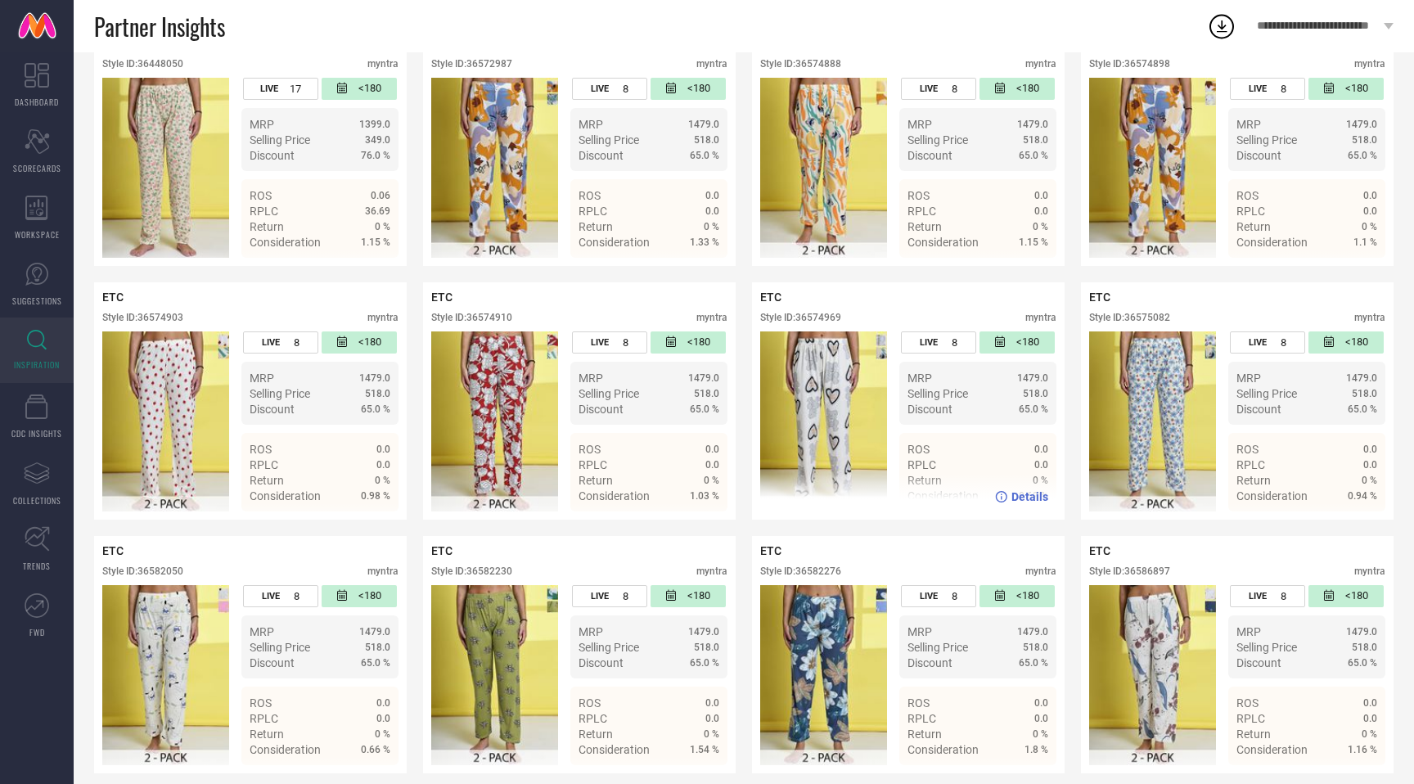
click at [826, 320] on div "Style ID: 36574969" at bounding box center [800, 317] width 81 height 11
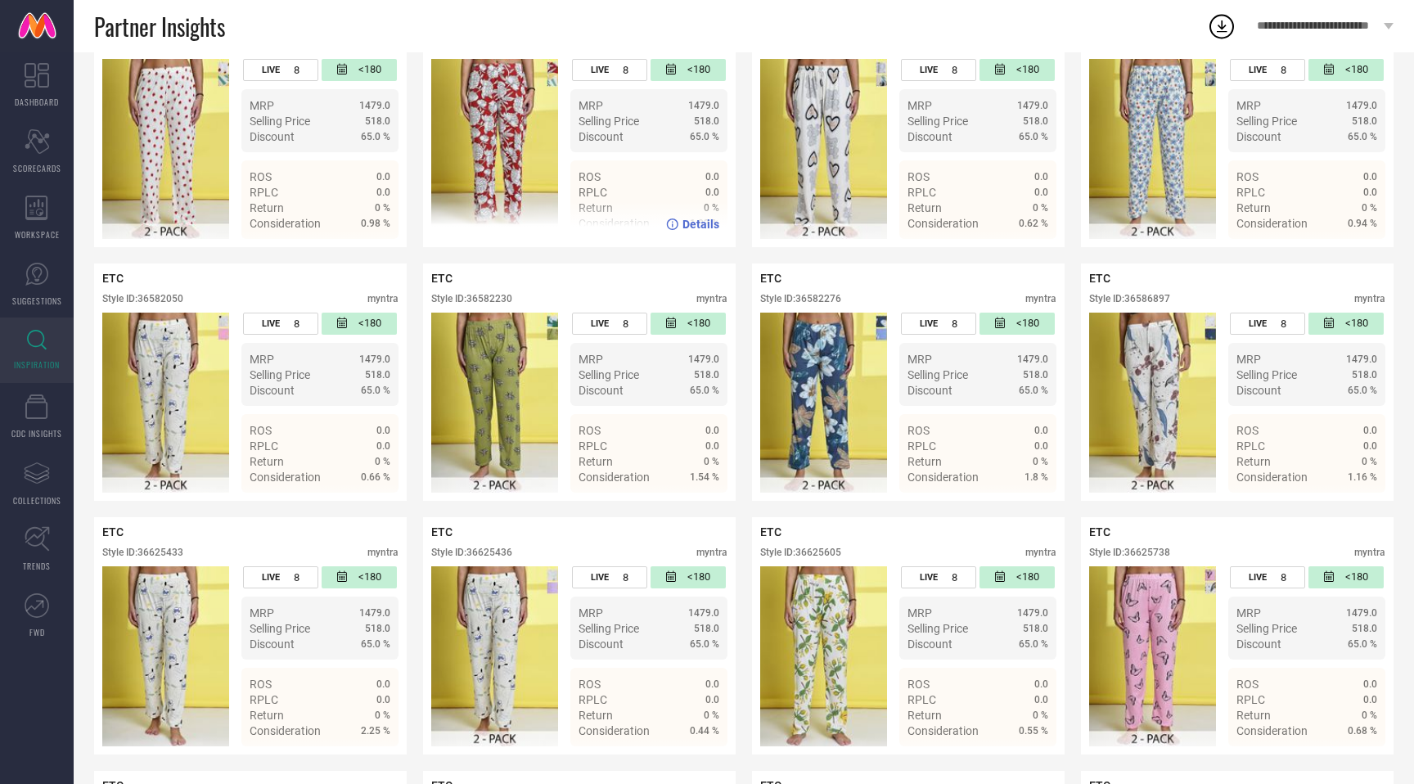
scroll to position [1156, 0]
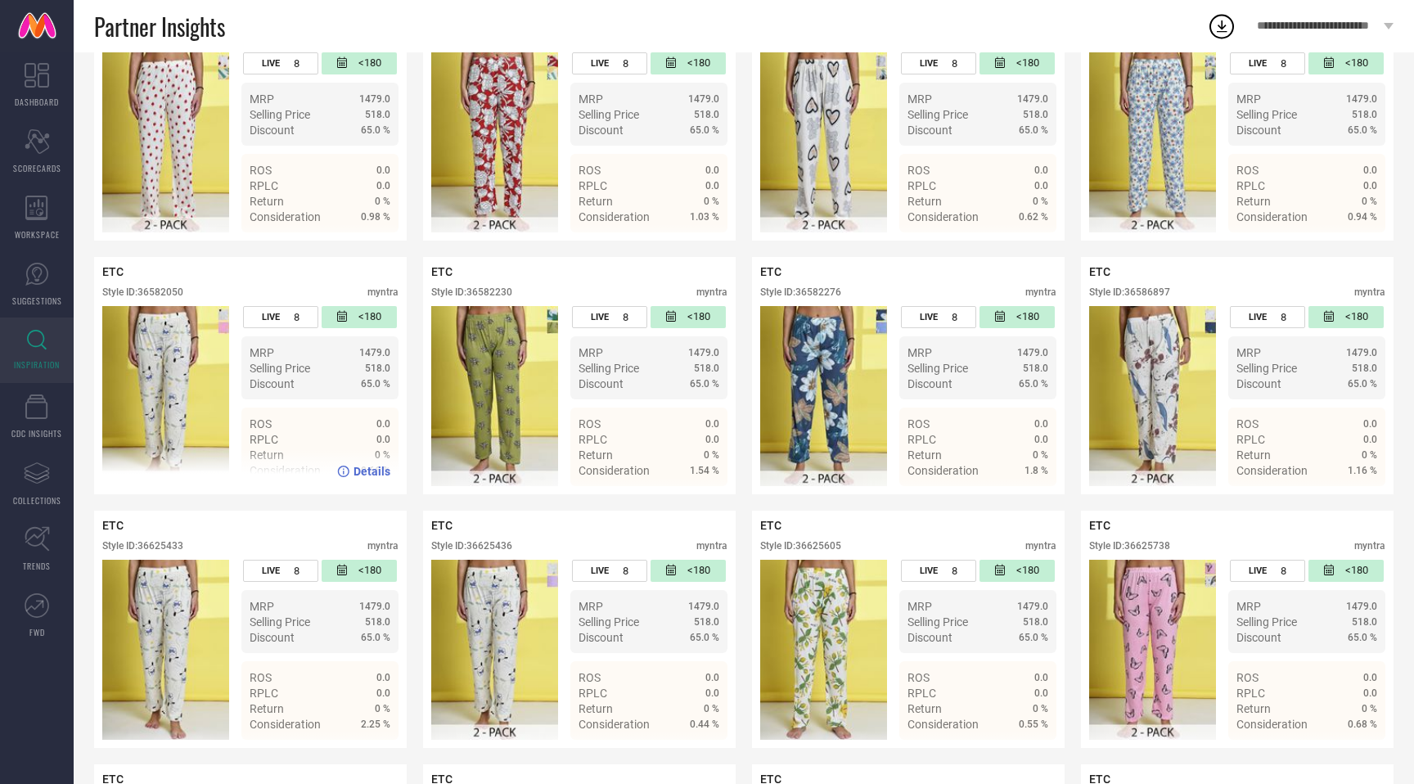
click at [171, 297] on div "Style ID: 36582050" at bounding box center [142, 291] width 81 height 11
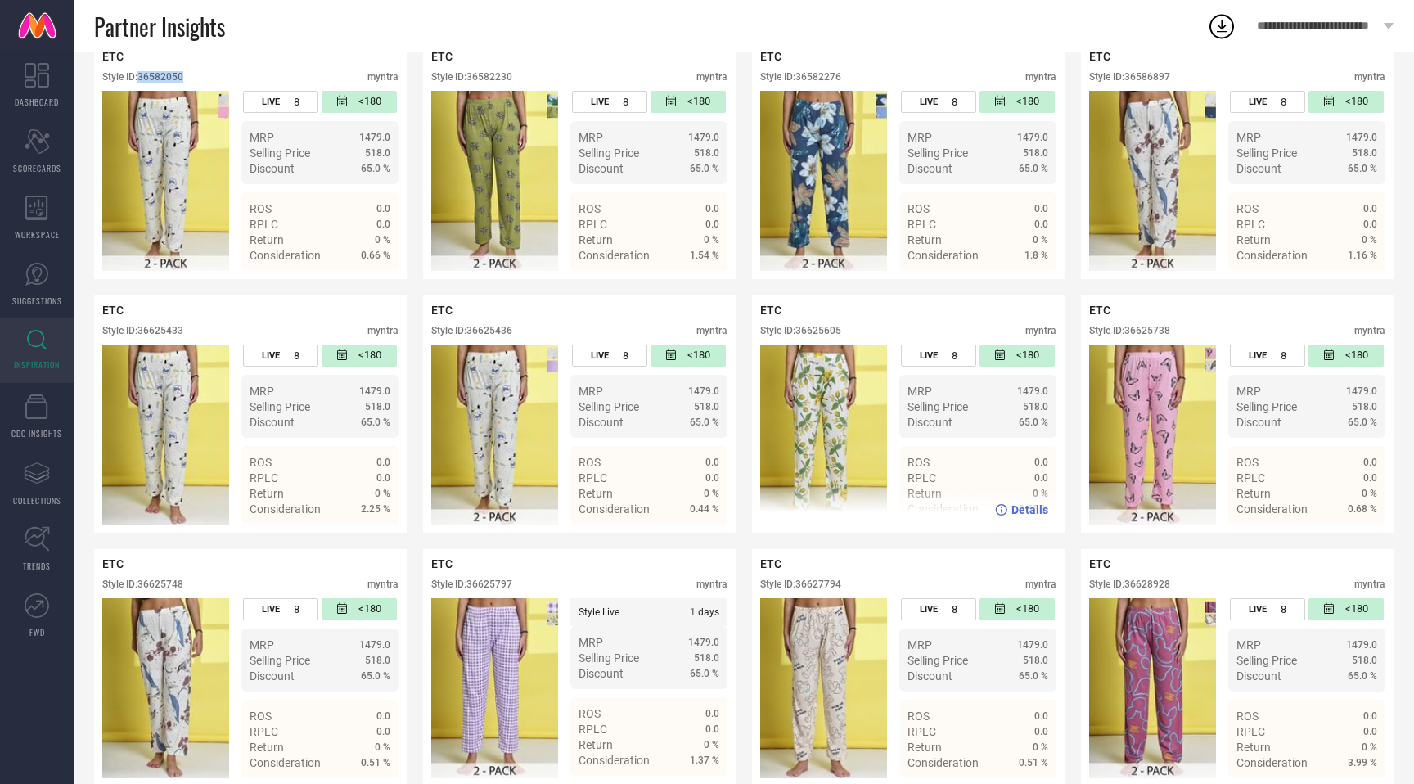
scroll to position [1400, 0]
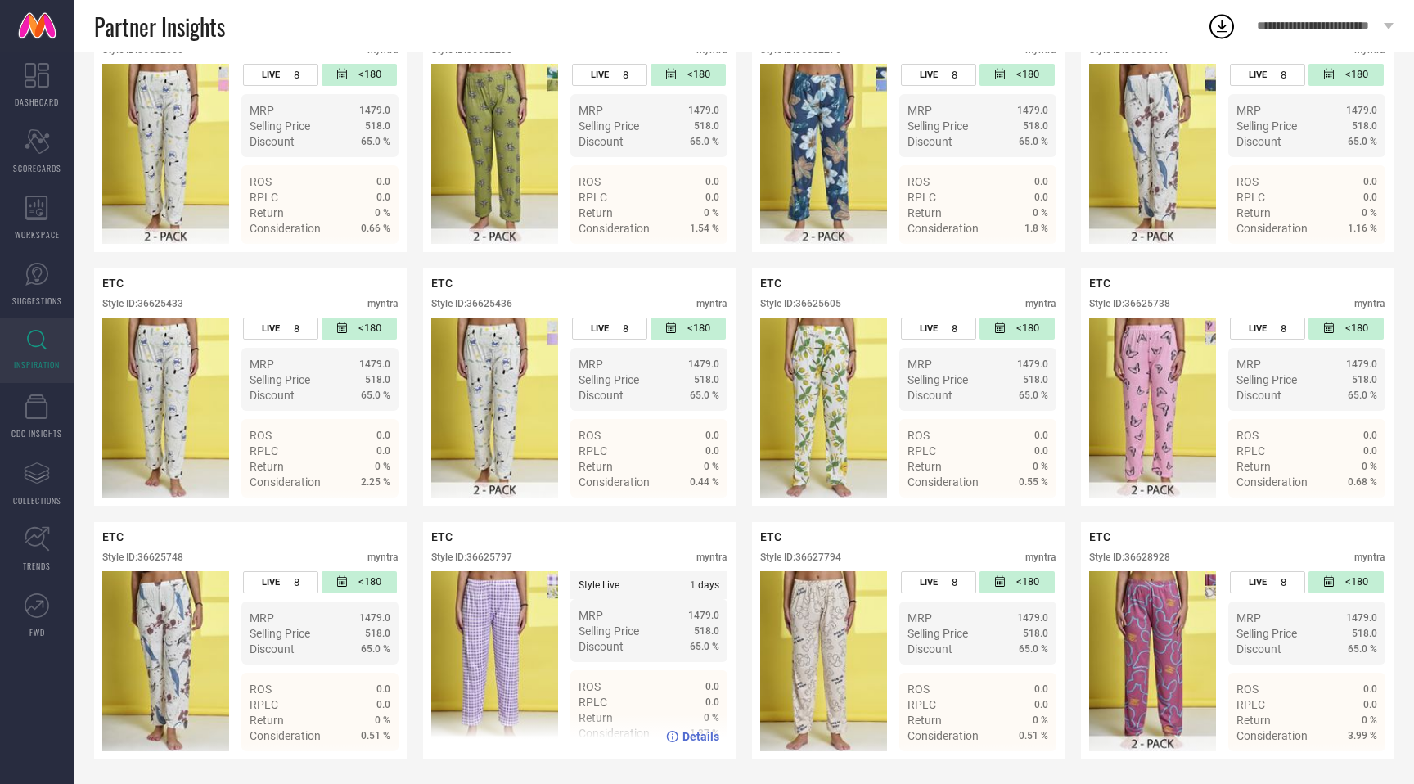
click at [493, 554] on div "Style ID: 36625797" at bounding box center [471, 557] width 81 height 11
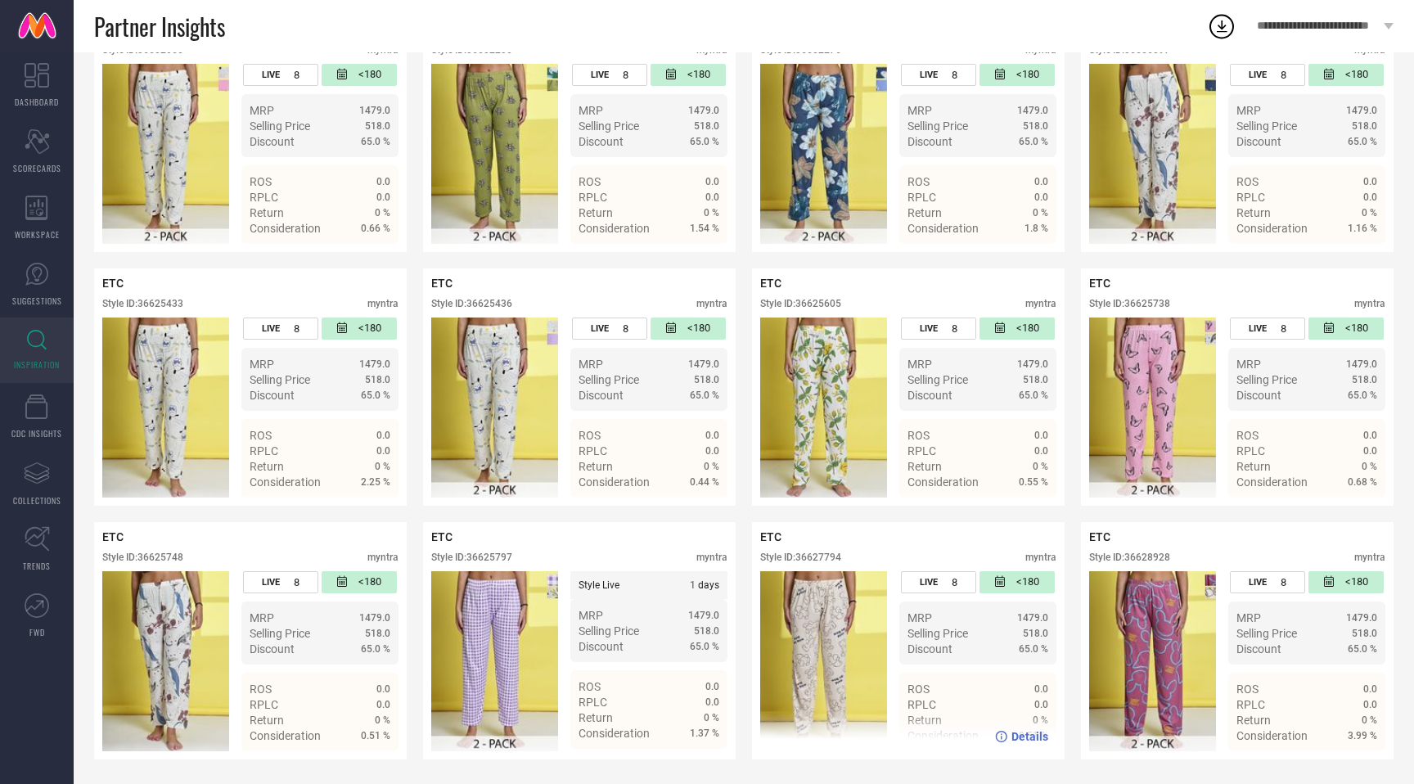
click at [827, 554] on div "Style ID: 36627794" at bounding box center [800, 557] width 81 height 11
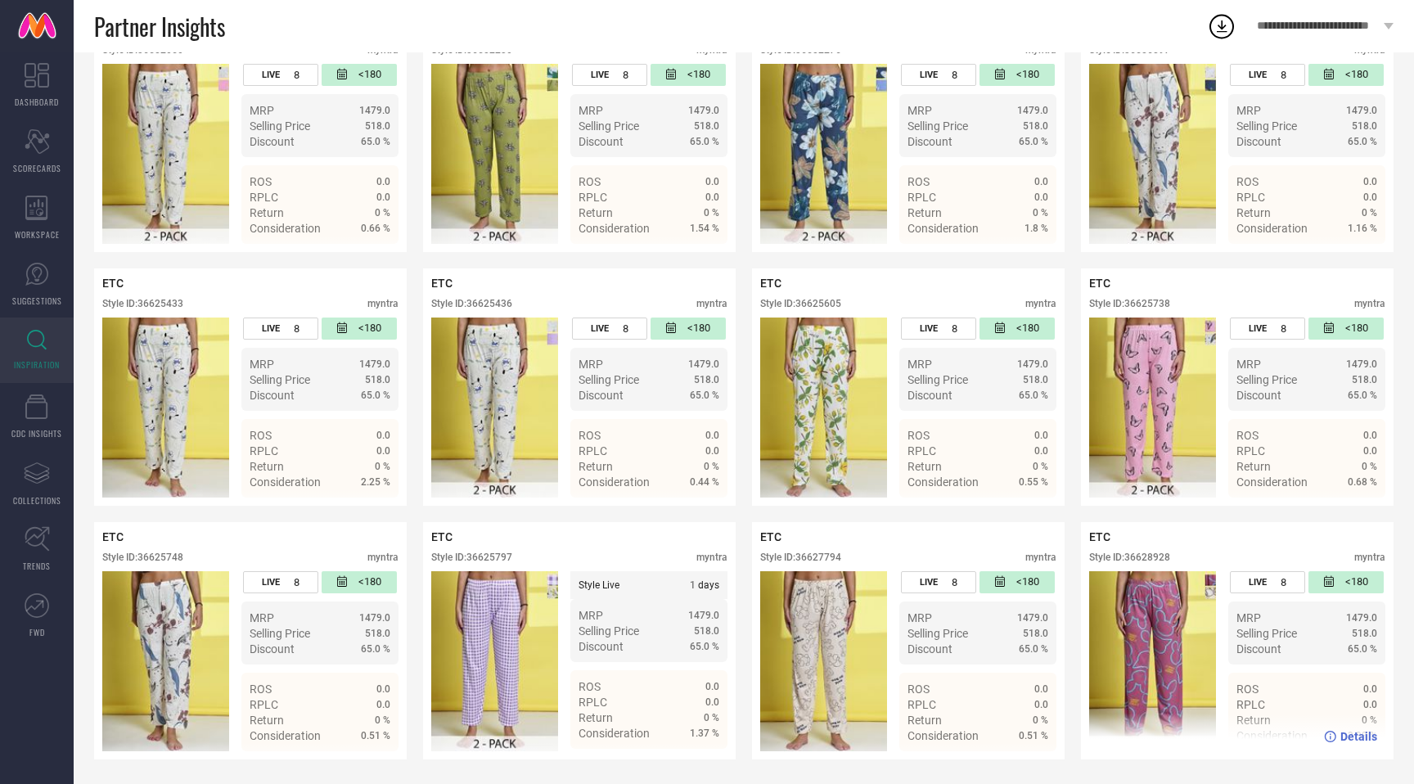
click at [1153, 559] on div "Style ID: 36628928" at bounding box center [1129, 557] width 81 height 11
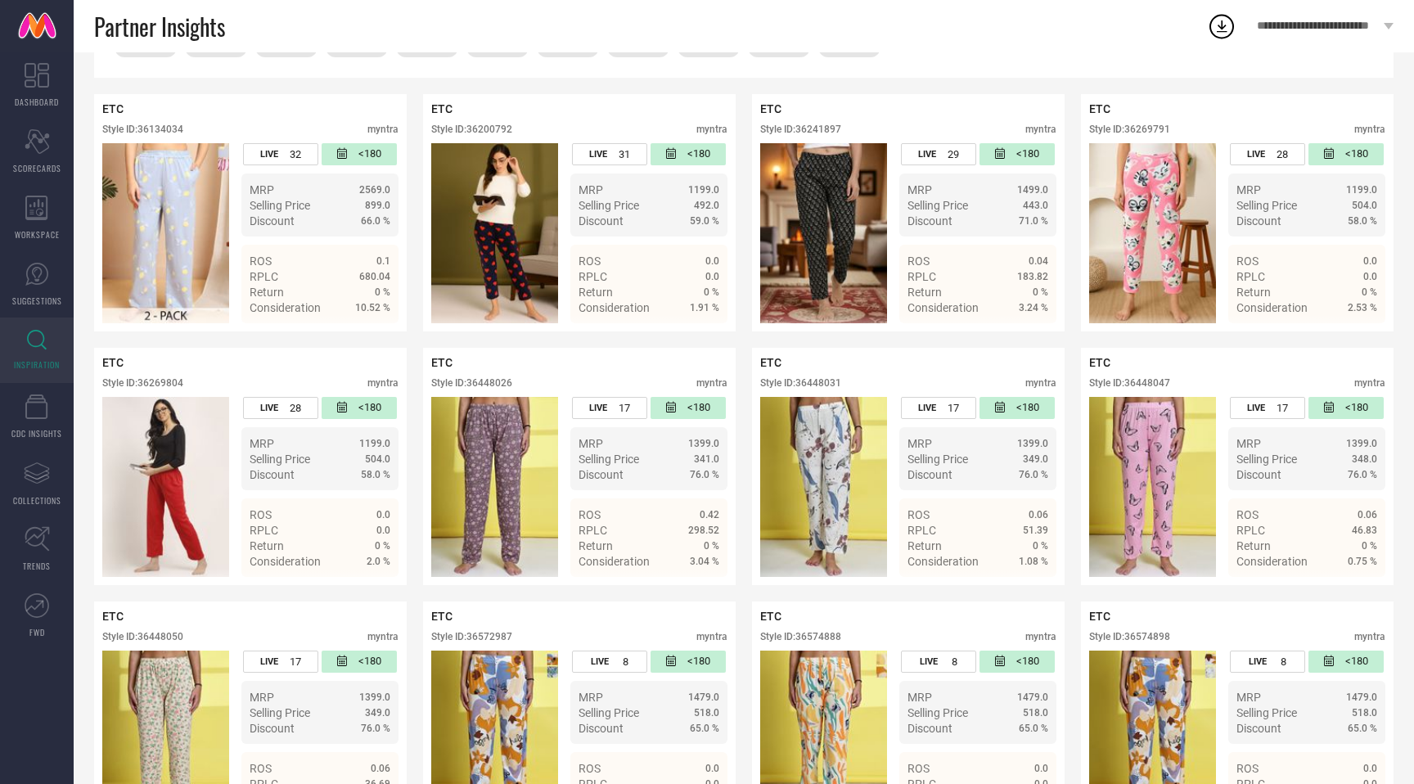
scroll to position [0, 0]
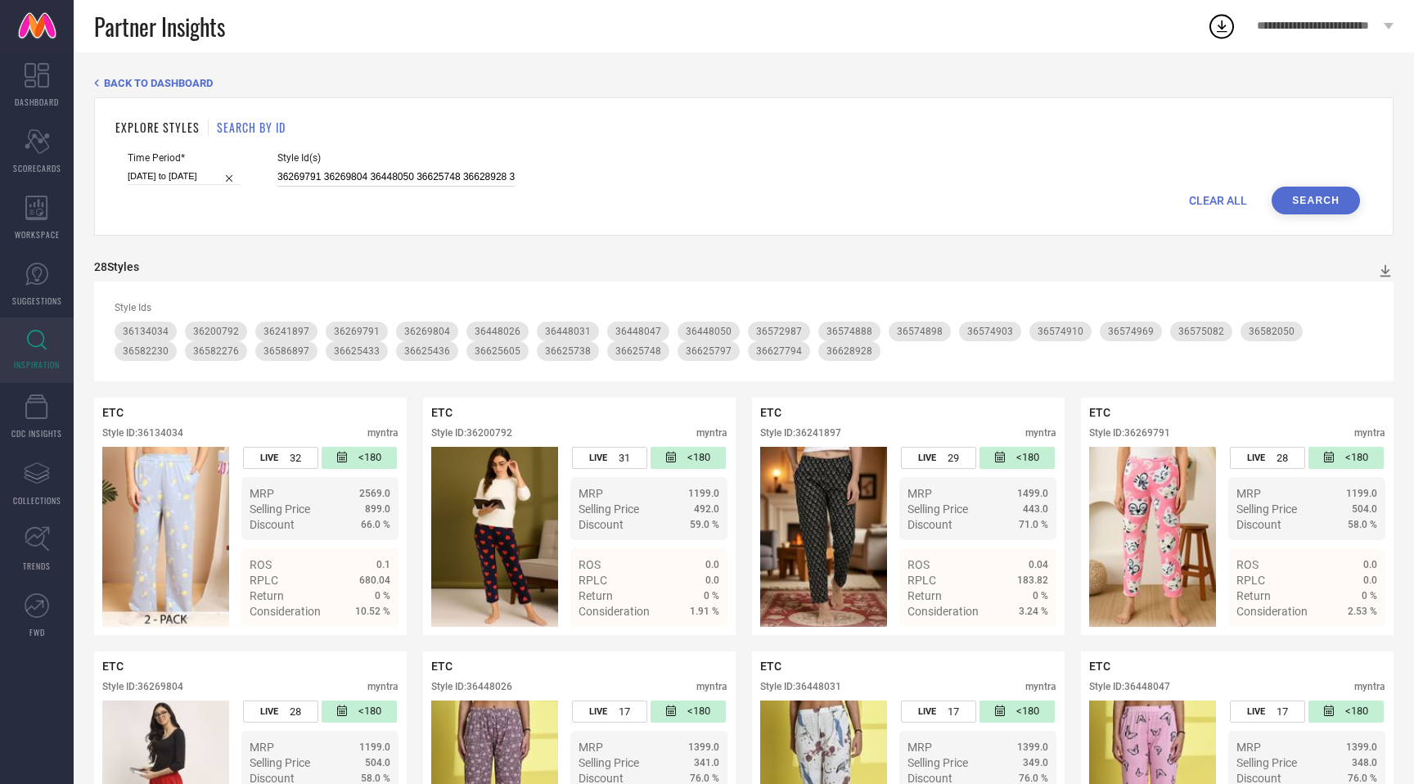
click at [340, 174] on input "36269791 36269804 36448050 36625748 36628928 36582050 36574888 36448031 3644802…" at bounding box center [395, 177] width 237 height 19
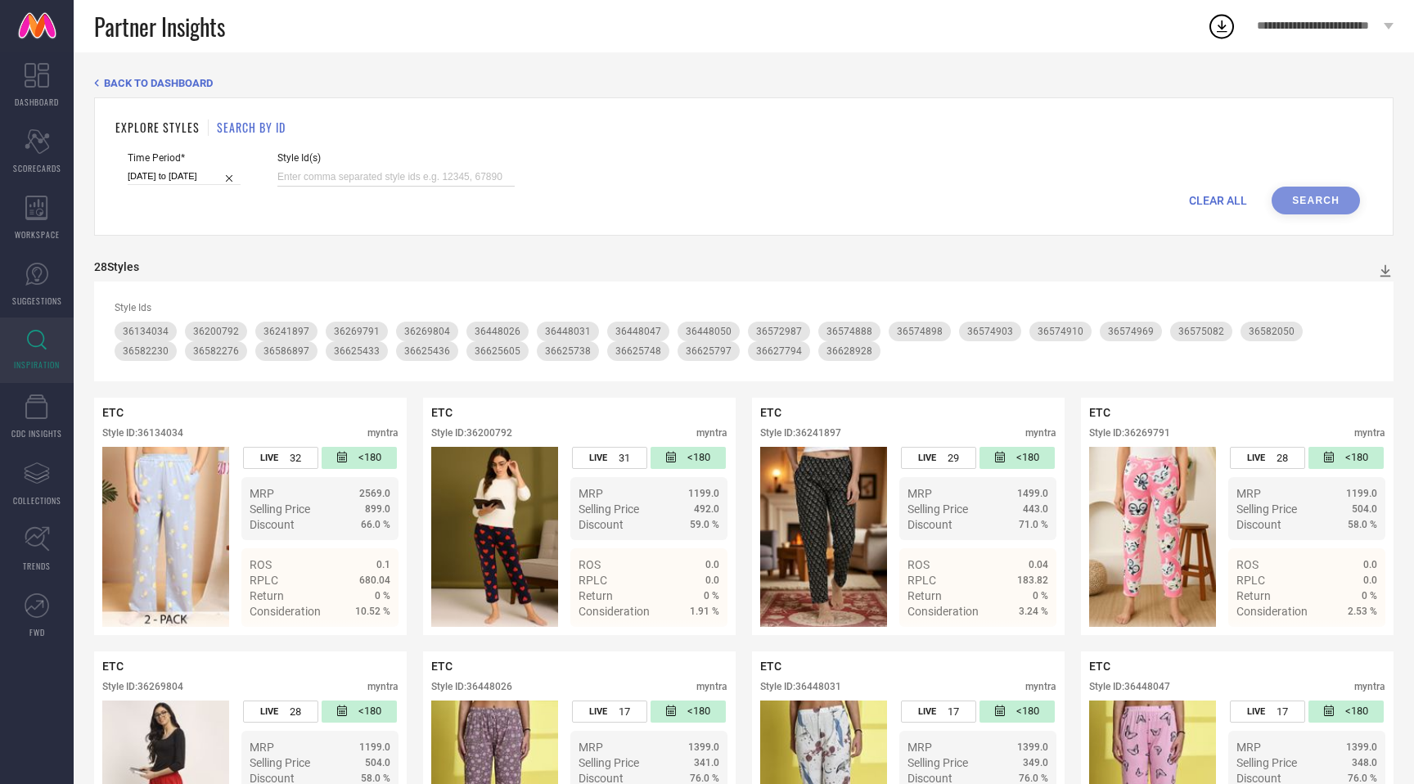
paste input "36582171 36582128 36448039 36574920 36574968 36625583 36125966 36257459 3658223…"
type input "36582171 36582128 36448039 36574920 36574968 36625583 36125966 36257459 3658223…"
click at [1303, 200] on button "Search" at bounding box center [1316, 201] width 88 height 28
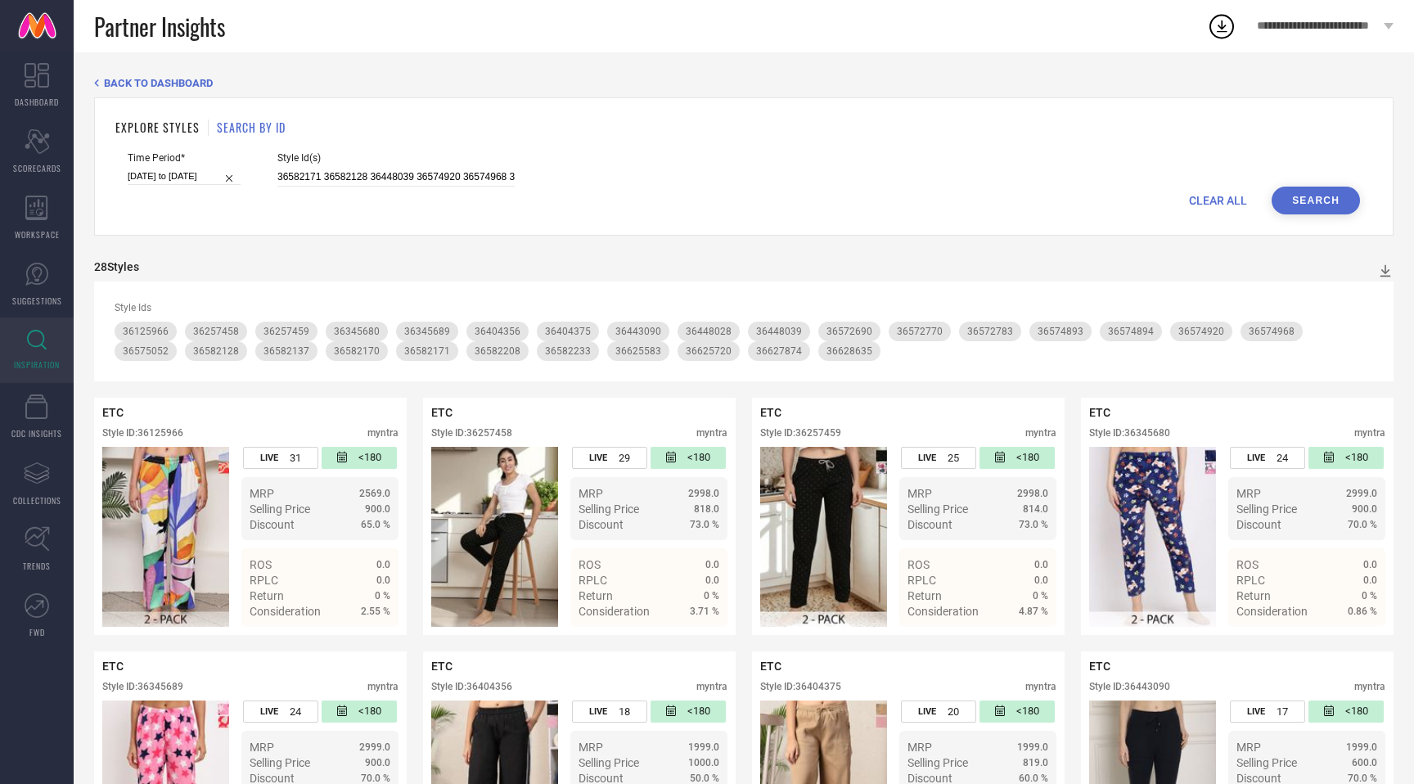
click at [1339, 212] on button "Search" at bounding box center [1316, 201] width 88 height 28
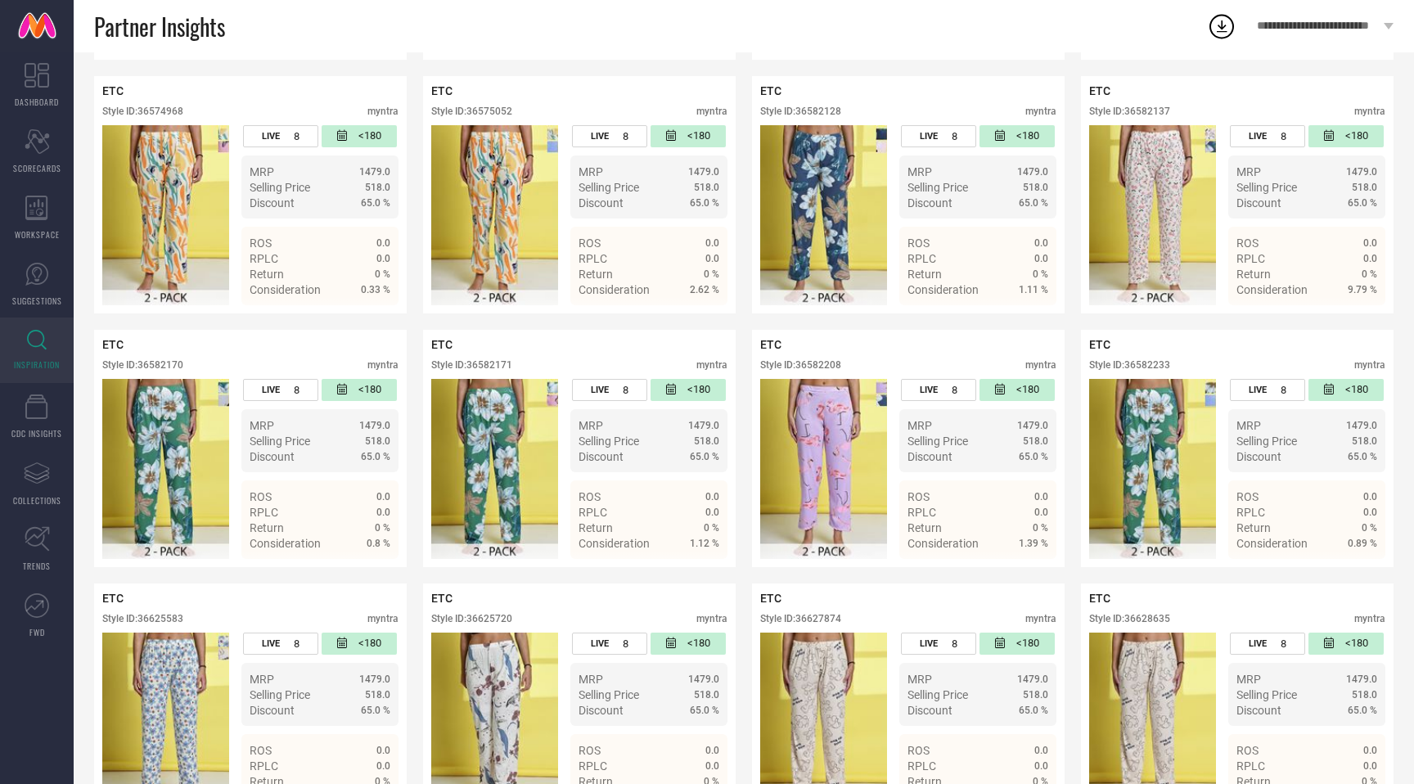
scroll to position [1400, 0]
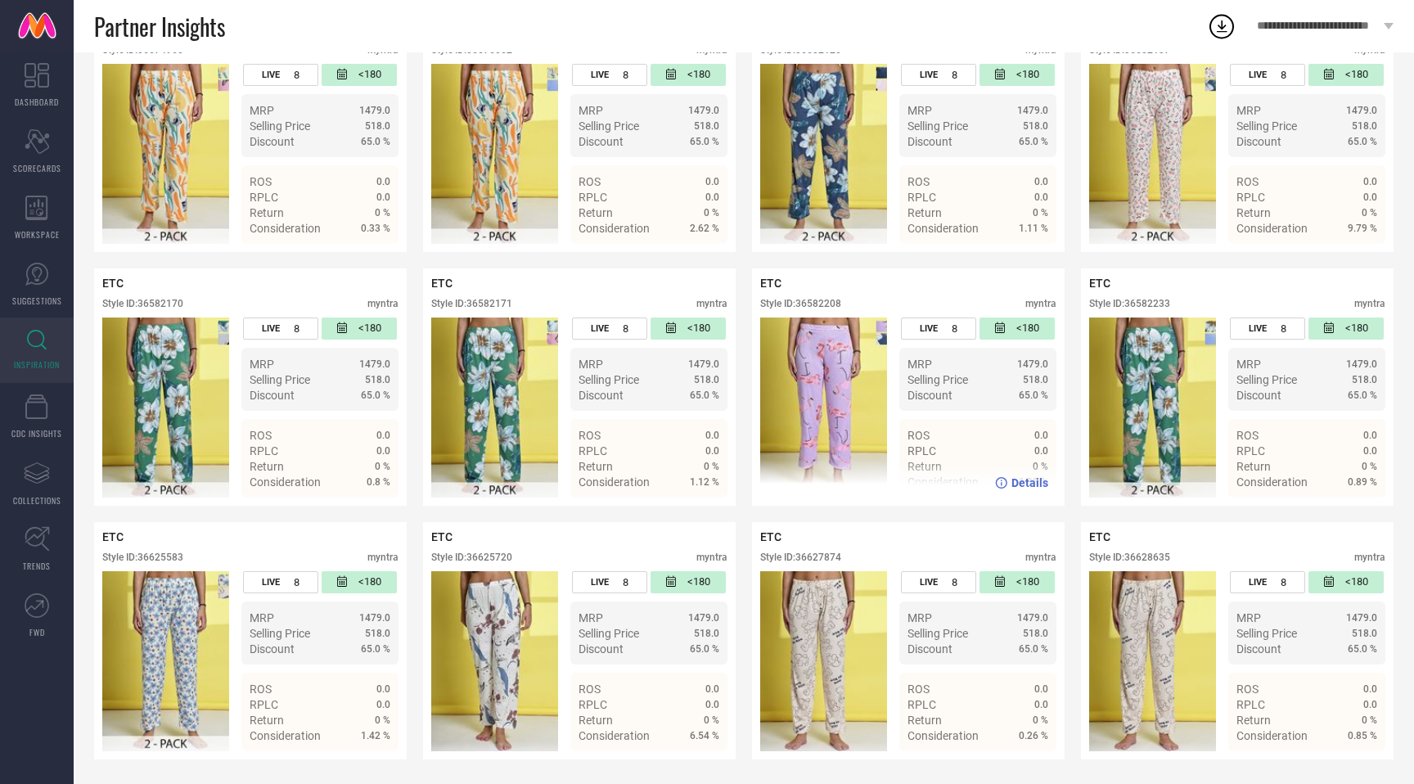
click at [820, 296] on div "ETC Style ID: 36582208 myntra" at bounding box center [908, 297] width 296 height 41
click at [827, 306] on div "Style ID: 36582208" at bounding box center [800, 303] width 81 height 11
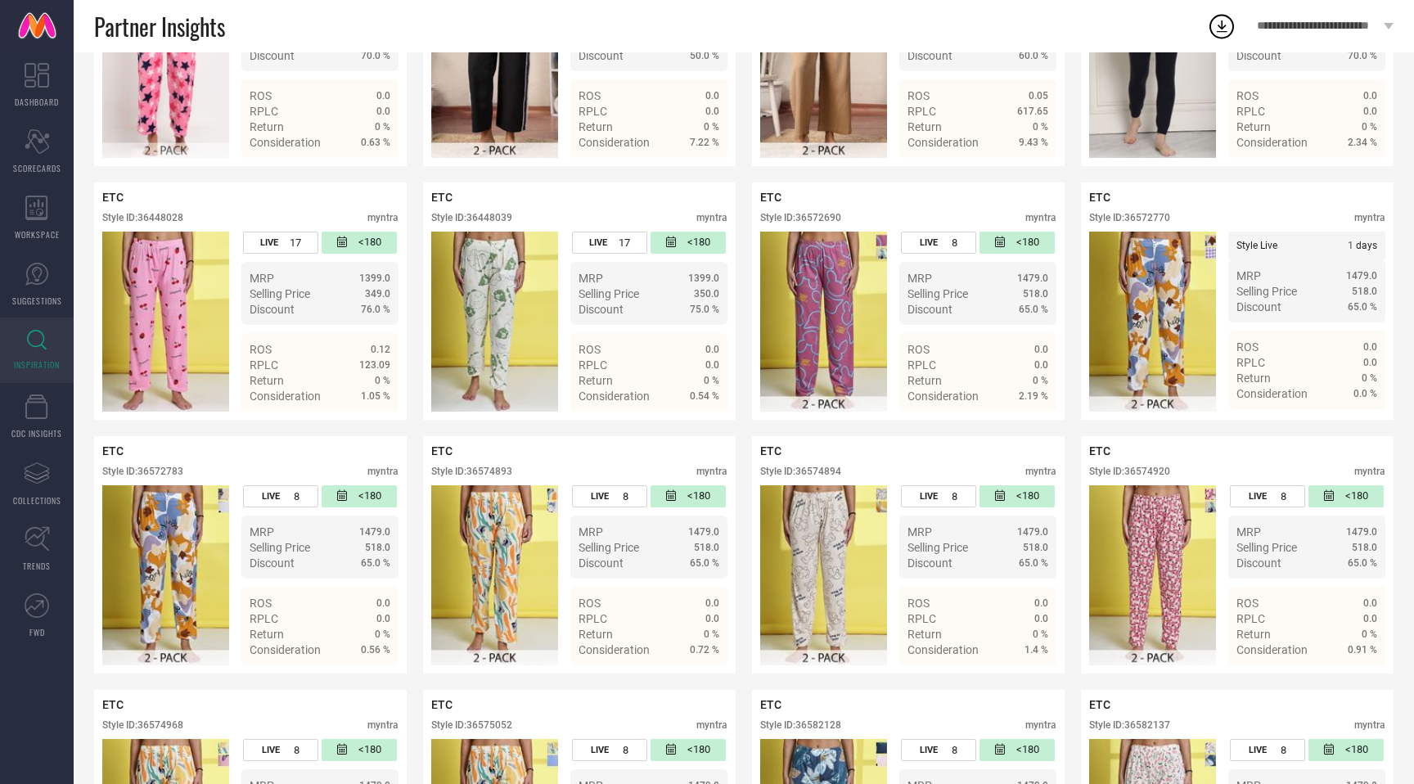
scroll to position [0, 0]
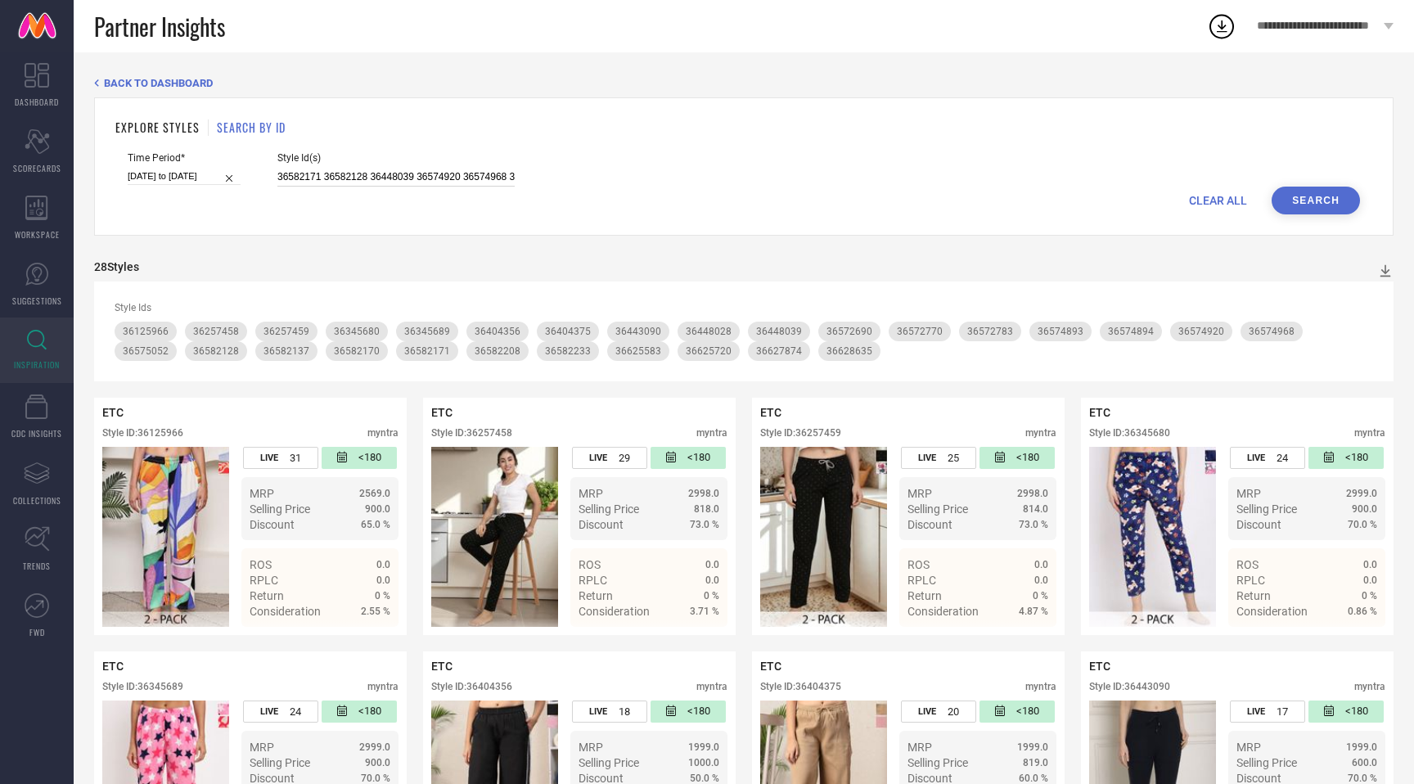
click at [358, 177] on input "36582171 36582128 36448039 36574920 36574968 36625583 36125966 36257459 3658223…" at bounding box center [395, 177] width 237 height 19
paste input "36345728 36629007 36574992 36628930 36572832 36574971 36582227 36582127 3662579…"
click at [1309, 198] on button "Search" at bounding box center [1316, 201] width 88 height 28
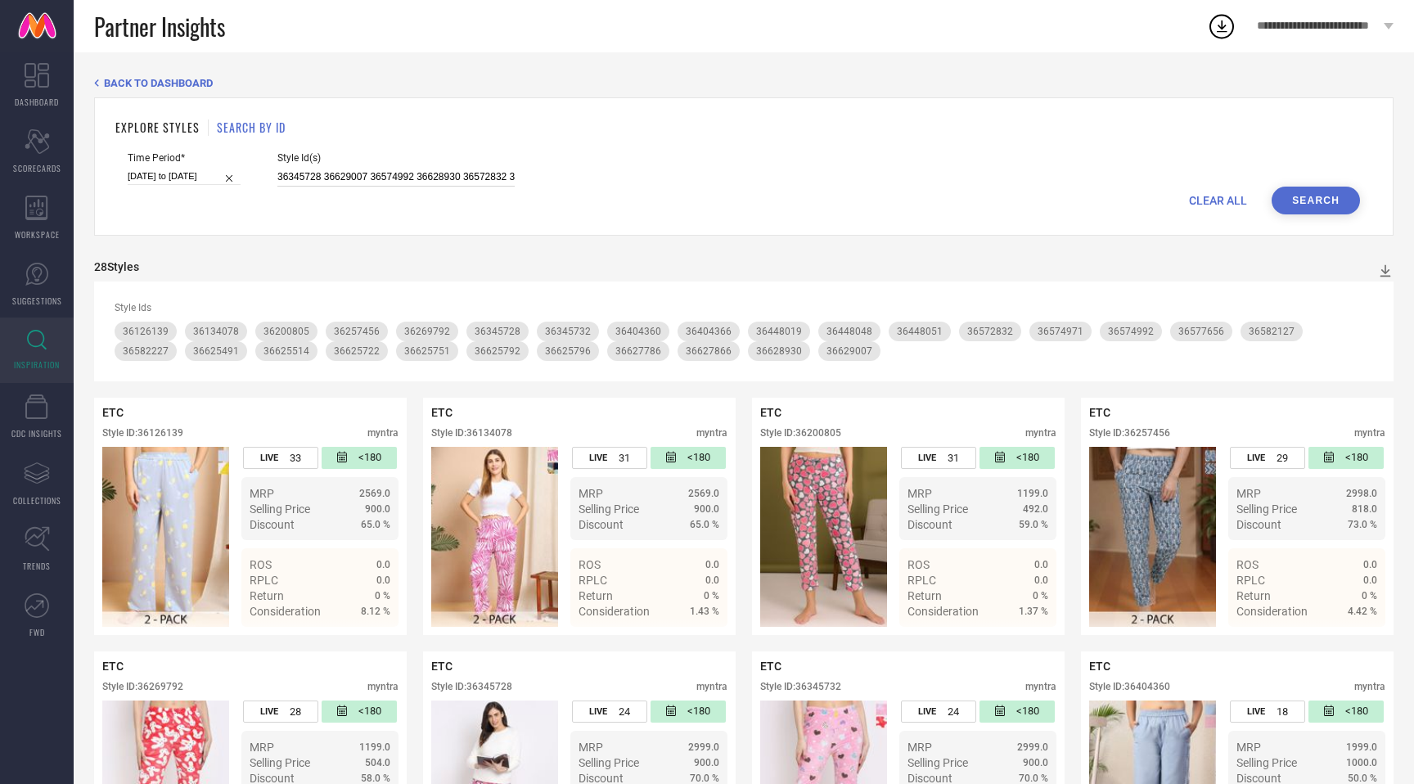
click at [460, 178] on input "36345728 36629007 36574992 36628930 36572832 36574971 36582227 36582127 3662579…" at bounding box center [395, 177] width 237 height 19
paste input "269794 36628943 36586907 36625778 36586903 36625490 36625615 36448041 36136206 …"
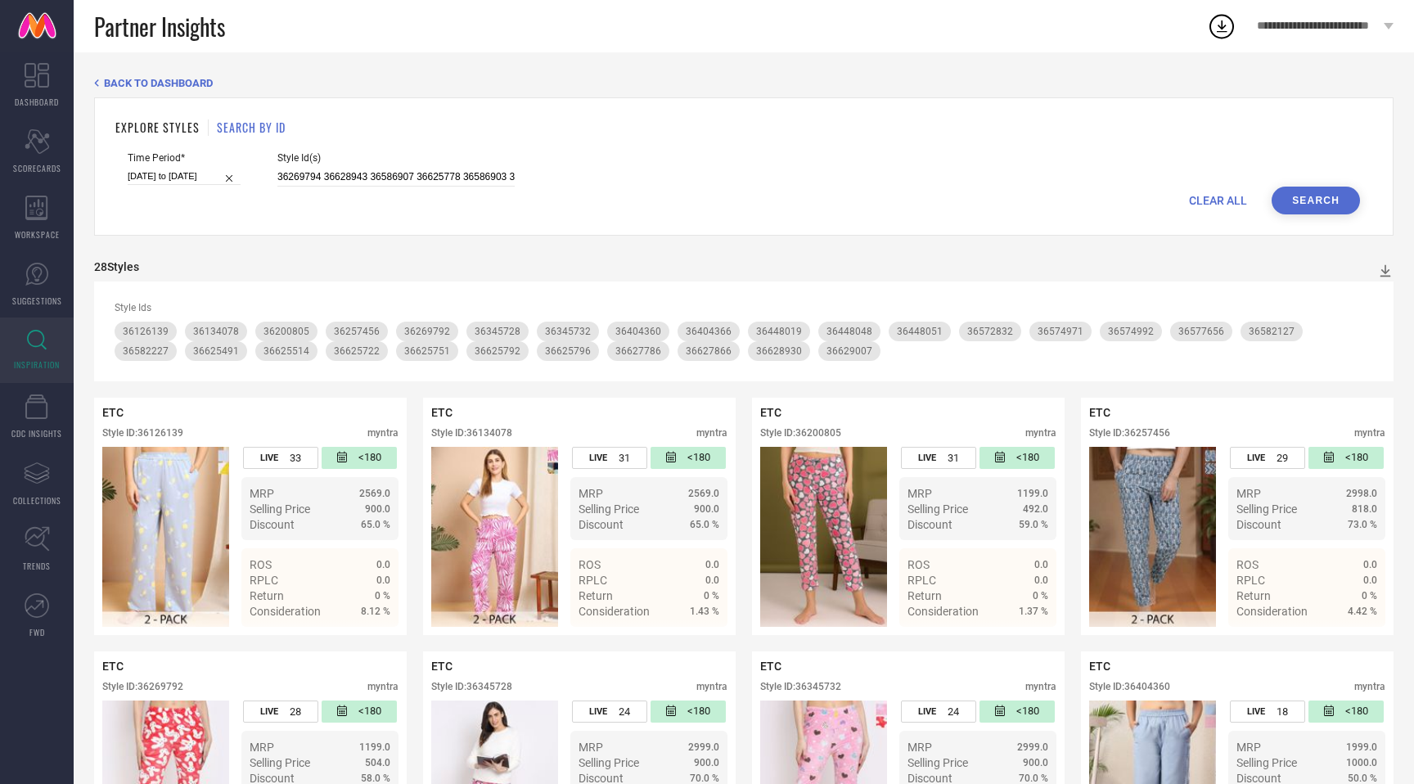
click at [1300, 207] on button "Search" at bounding box center [1316, 201] width 88 height 28
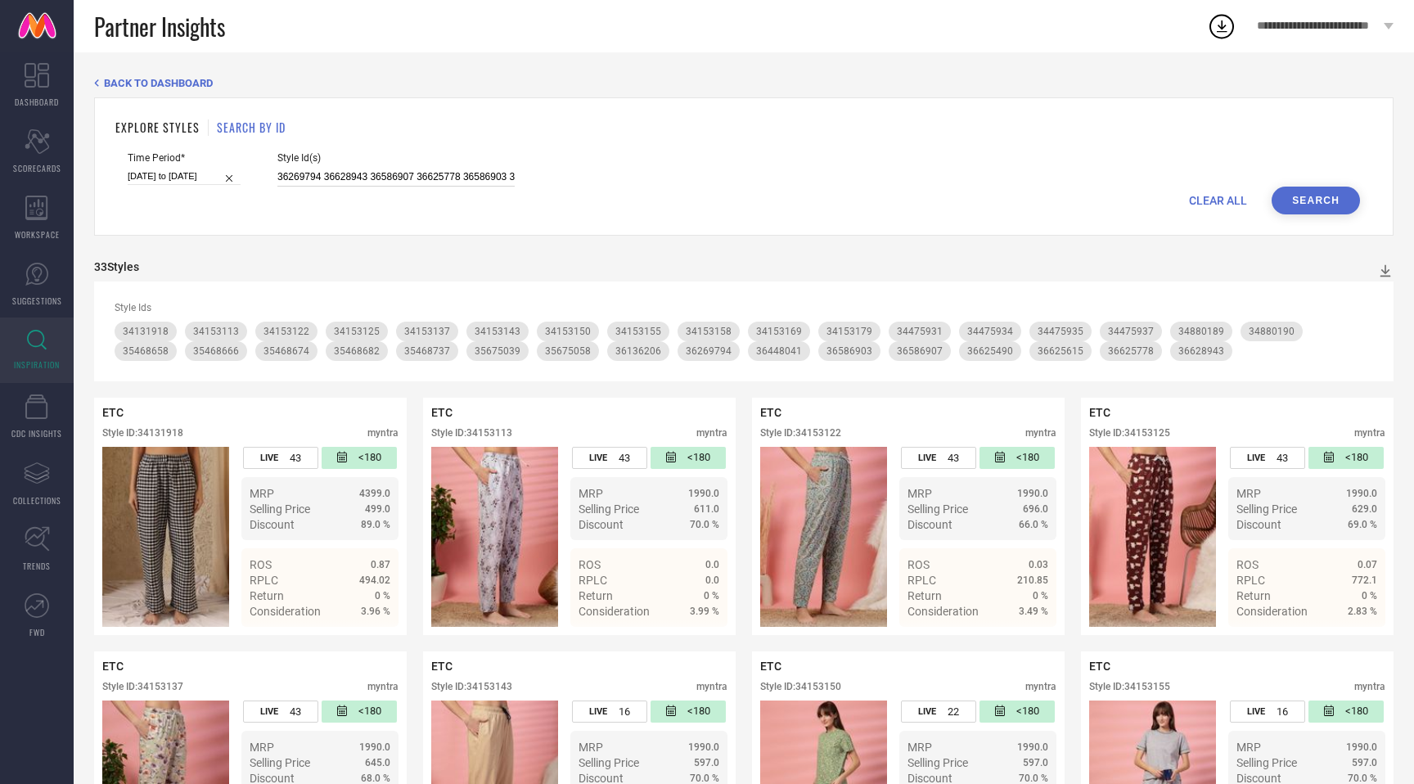
click at [353, 175] on input "36269794 36628943 36586907 36625778 36586903 36625490 36625615 36448041 3613620…" at bounding box center [395, 177] width 237 height 19
paste input "4493189 34493372 34492922 34493860 34493212 34493394 34493233 34492883 34493930…"
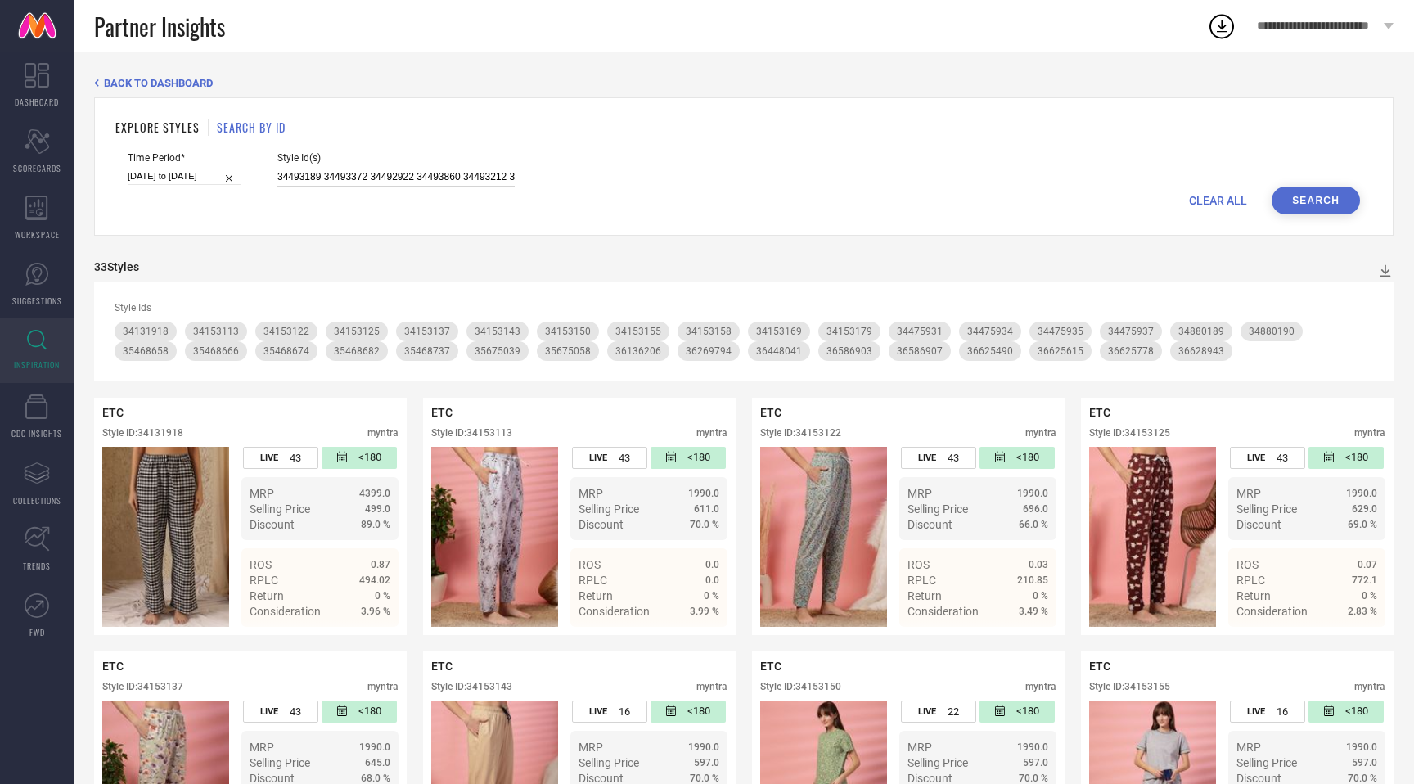
scroll to position [0, 1013]
type input "34493189 34493372 34492922 34493860 34493212 34493394 34493233 34492883 3449393…"
click at [1339, 197] on button "Search" at bounding box center [1316, 201] width 88 height 28
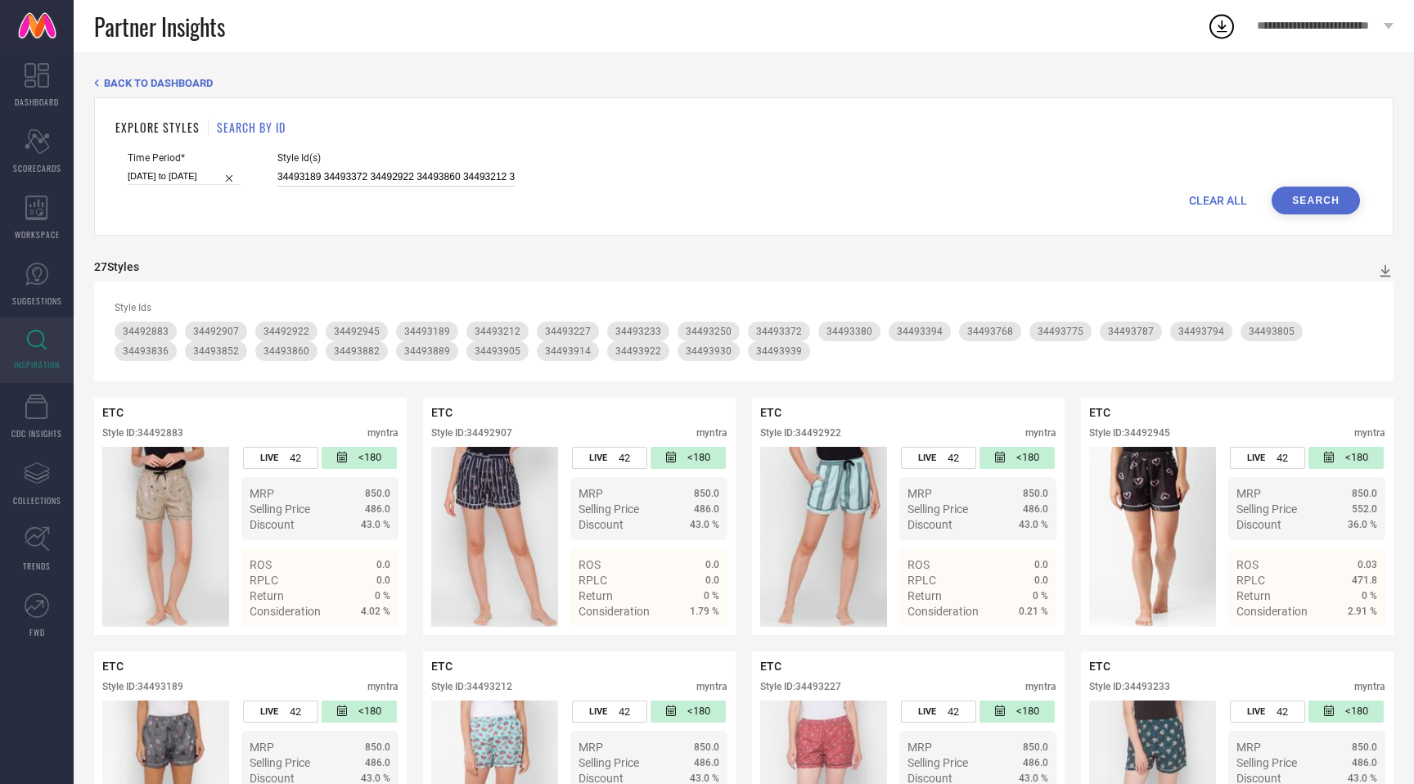
click at [480, 178] on input "34493189 34493372 34492922 34493860 34493212 34493394 34493233 34492883 3449393…" at bounding box center [395, 177] width 237 height 19
paste input "34493185 34492928 34493201 34492894 34493367 34493781 34493811 34493254 3449324…"
click at [1293, 205] on button "Search" at bounding box center [1316, 201] width 88 height 28
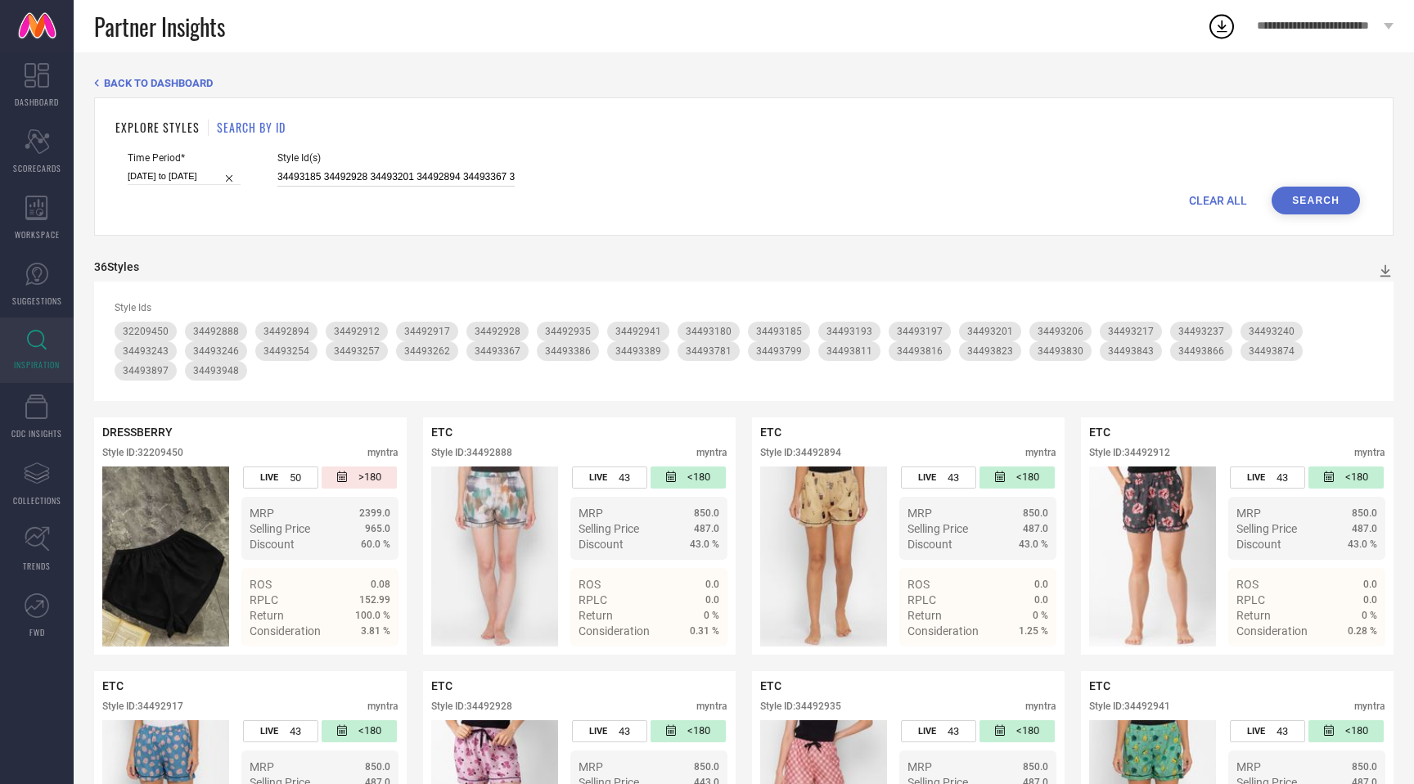
click at [408, 169] on input "34493185 34492928 34493201 34492894 34493367 34493781 34493811 34493254 3449324…" at bounding box center [395, 177] width 237 height 19
paste input "34493175 34492902 34485616 35466921 34691919 35675060 34476053 34691902 3573324…"
click at [1303, 187] on button "Search" at bounding box center [1316, 201] width 88 height 28
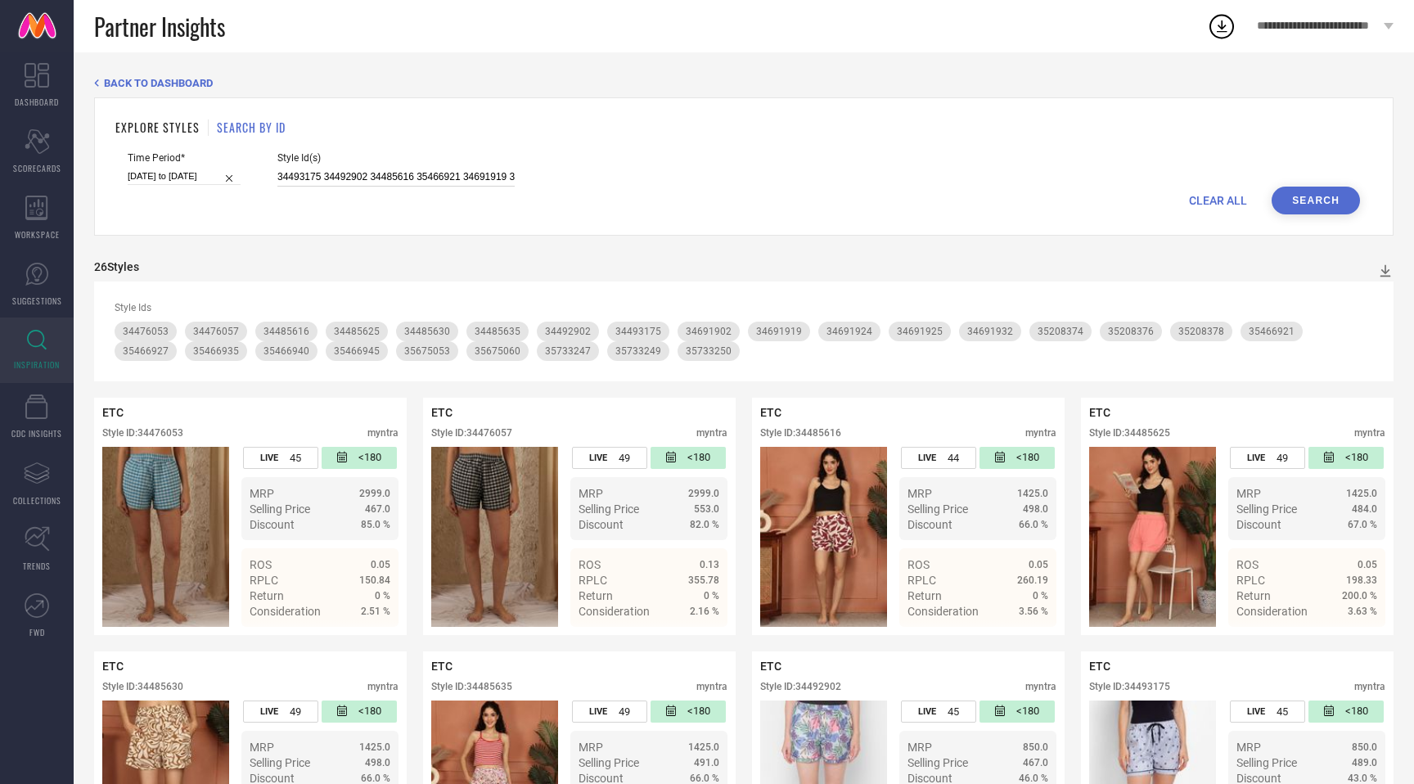
click at [453, 178] on input "34493175 34492902 34485616 35466921 34691919 35675060 34476053 34691902 3573324…" at bounding box center [395, 177] width 237 height 19
paste input "6164284 32795424 36164239"
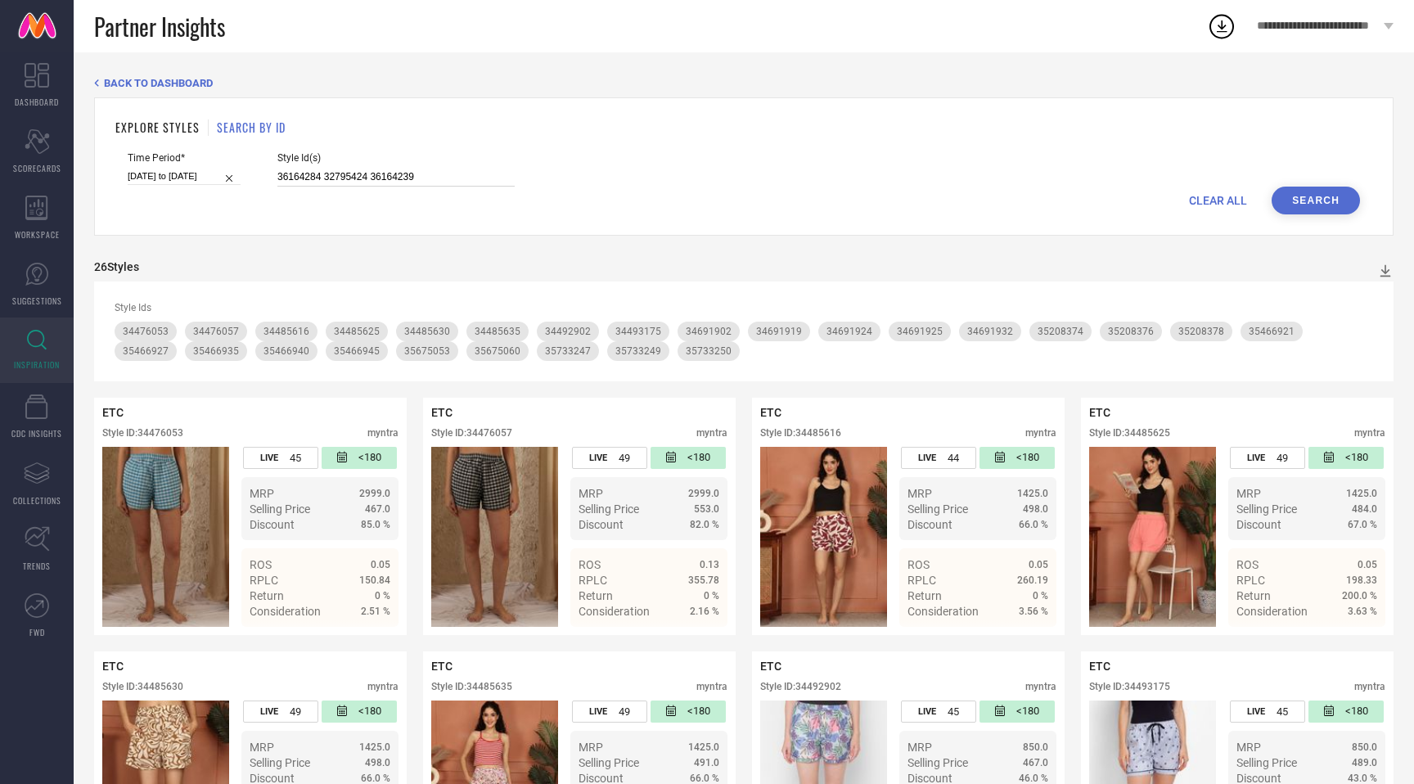
type input "36164284 32795424 36164239"
click at [1351, 205] on button "Search" at bounding box center [1316, 201] width 88 height 28
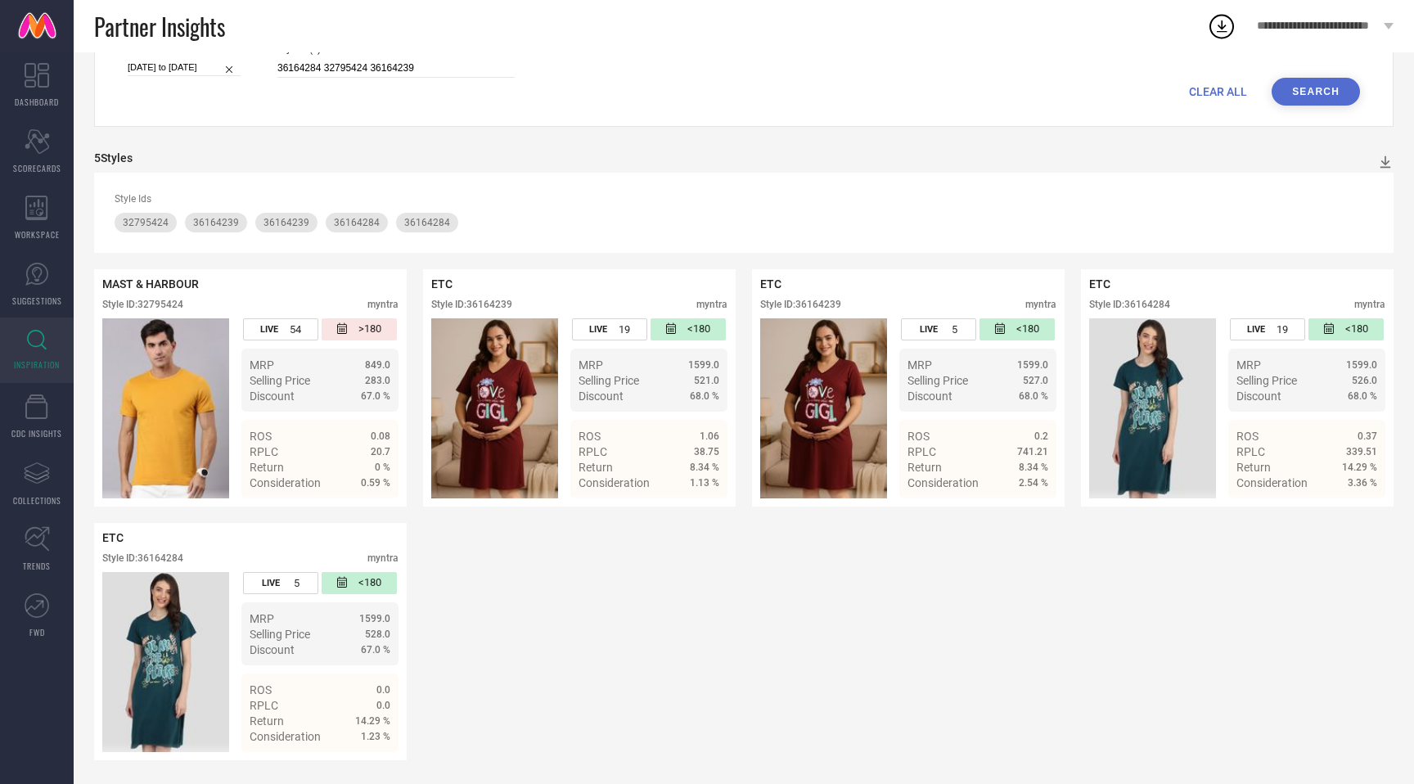
scroll to position [110, 0]
click at [1148, 305] on div "Style ID: 36164284" at bounding box center [1129, 303] width 81 height 11
